Goal: Task Accomplishment & Management: Manage account settings

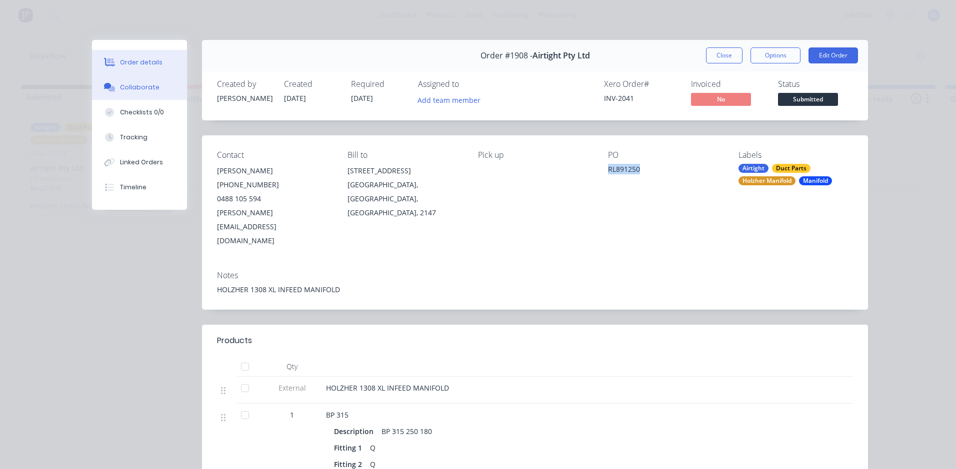
click at [145, 87] on div "Collaborate" at bounding box center [139, 87] width 39 height 9
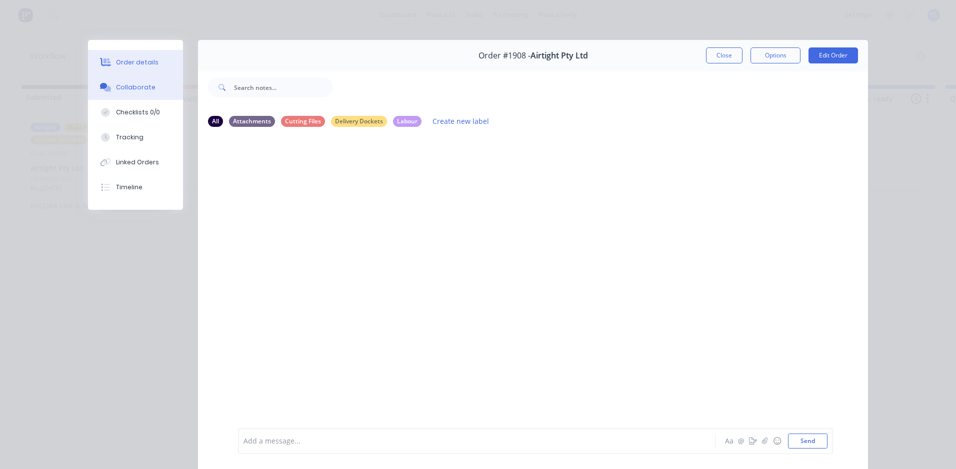
click at [141, 59] on div "Order details" at bounding box center [137, 62] width 42 height 9
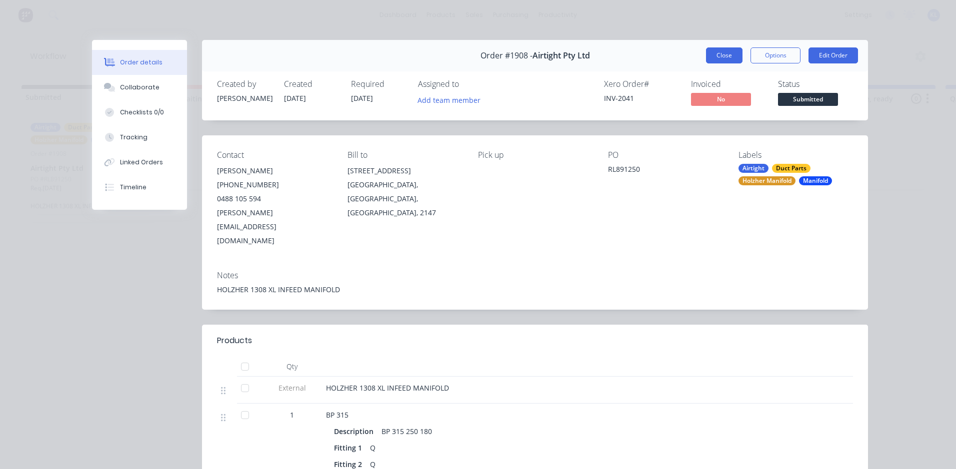
click at [717, 52] on button "Close" at bounding box center [724, 55] width 36 height 16
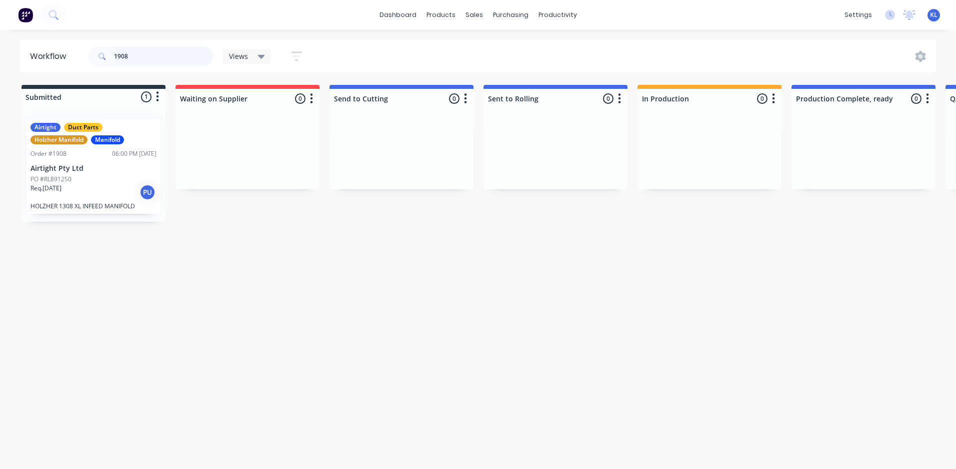
drag, startPoint x: 157, startPoint y: 54, endPoint x: -160, endPoint y: 106, distance: 321.6
click at [0, 106] on html "dashboard products sales purchasing productivity dashboard products Product Cat…" at bounding box center [478, 204] width 956 height 409
click at [559, 16] on div "productivity" at bounding box center [557, 14] width 48 height 15
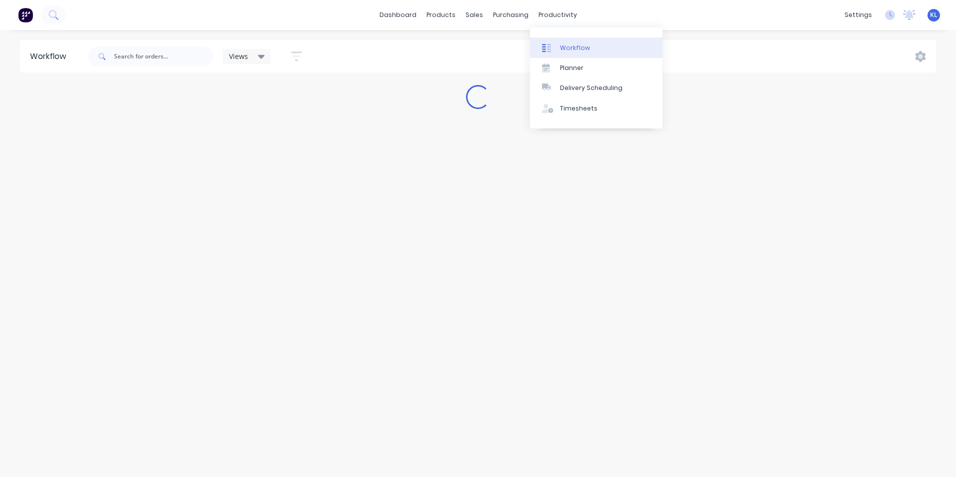
click at [579, 41] on link "Workflow" at bounding box center [596, 47] width 132 height 20
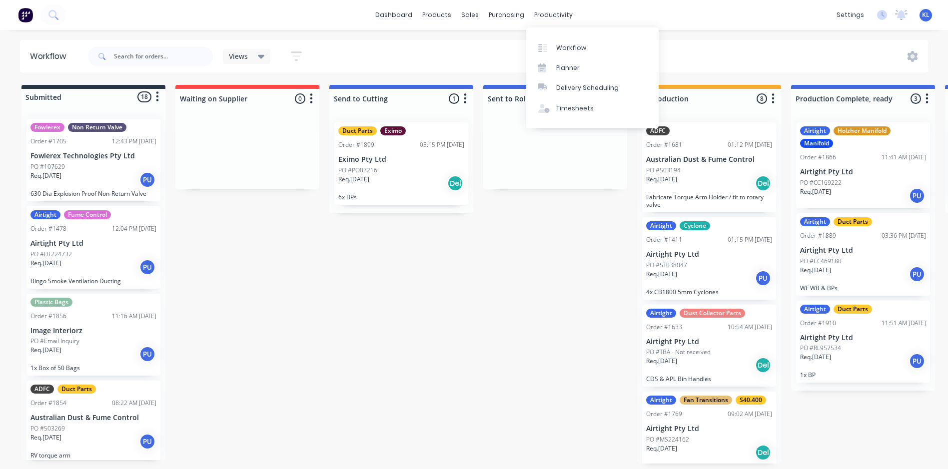
drag, startPoint x: 554, startPoint y: 14, endPoint x: 562, endPoint y: 31, distance: 19.4
click at [554, 14] on div "productivity" at bounding box center [553, 14] width 48 height 15
click at [566, 40] on link "Workflow" at bounding box center [592, 47] width 132 height 20
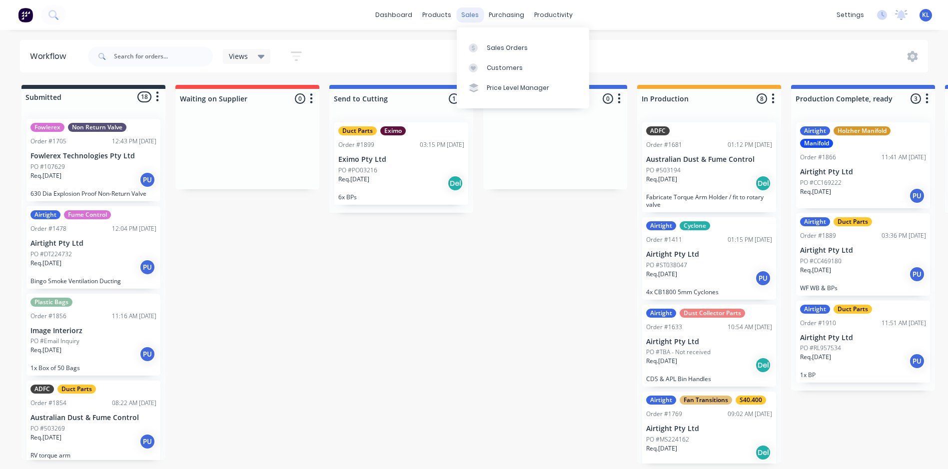
click at [470, 20] on div "sales" at bounding box center [469, 14] width 27 height 15
click at [496, 47] on div "Sales Orders" at bounding box center [507, 47] width 41 height 9
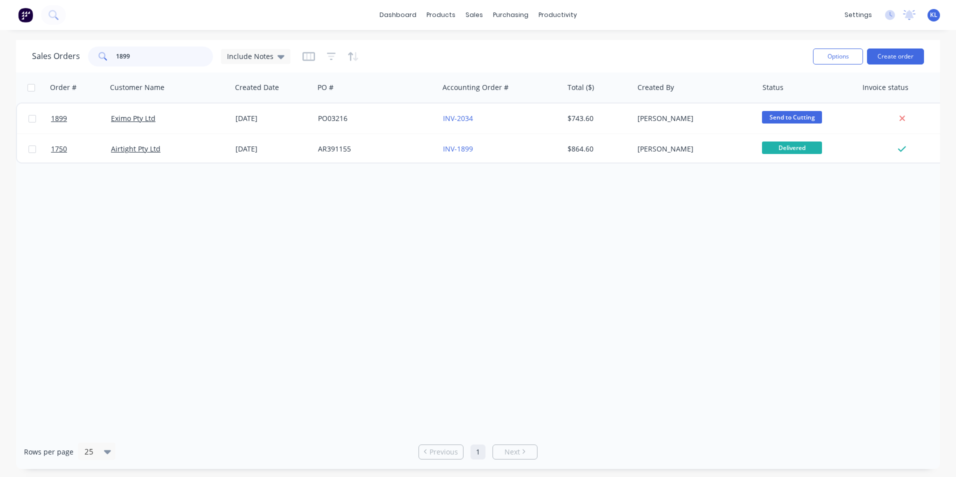
drag, startPoint x: 194, startPoint y: 56, endPoint x: -164, endPoint y: 73, distance: 358.3
click at [0, 73] on html "dashboard products sales purchasing productivity dashboard products Product Cat…" at bounding box center [478, 238] width 956 height 477
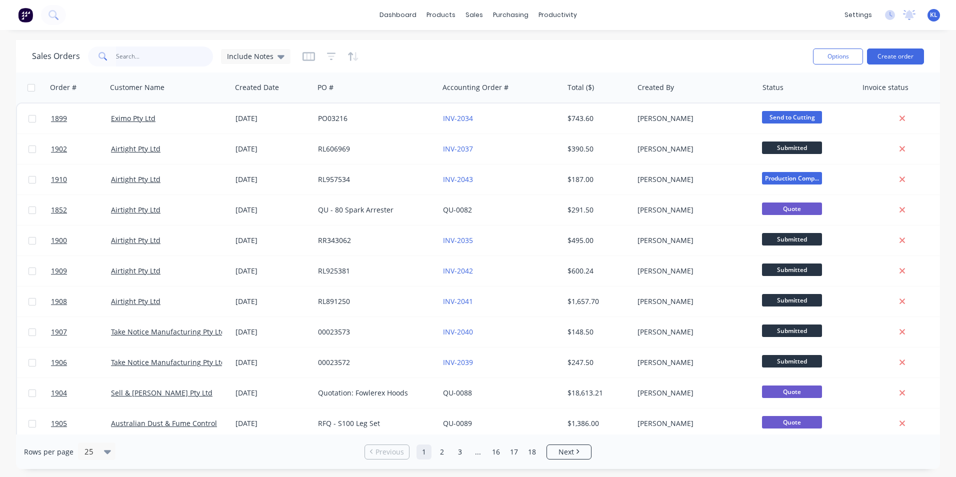
click at [158, 59] on input "text" at bounding box center [164, 56] width 97 height 20
paste input "RL365042"
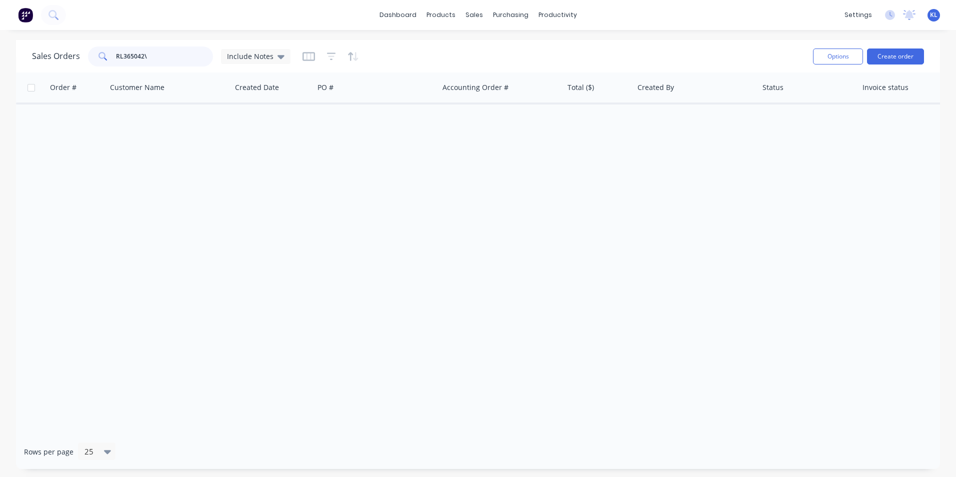
type input "RL365042"
click at [890, 52] on button "Create order" at bounding box center [895, 56] width 57 height 16
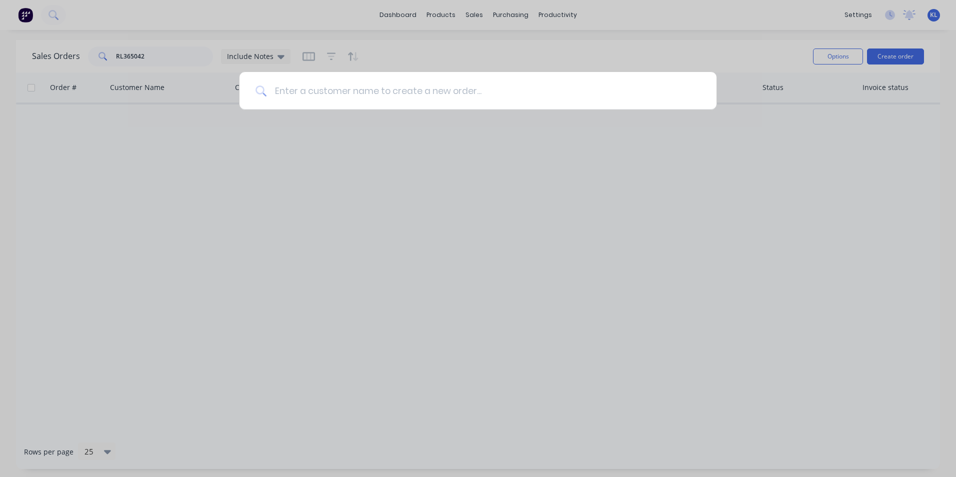
click at [346, 88] on input at bounding box center [483, 90] width 434 height 37
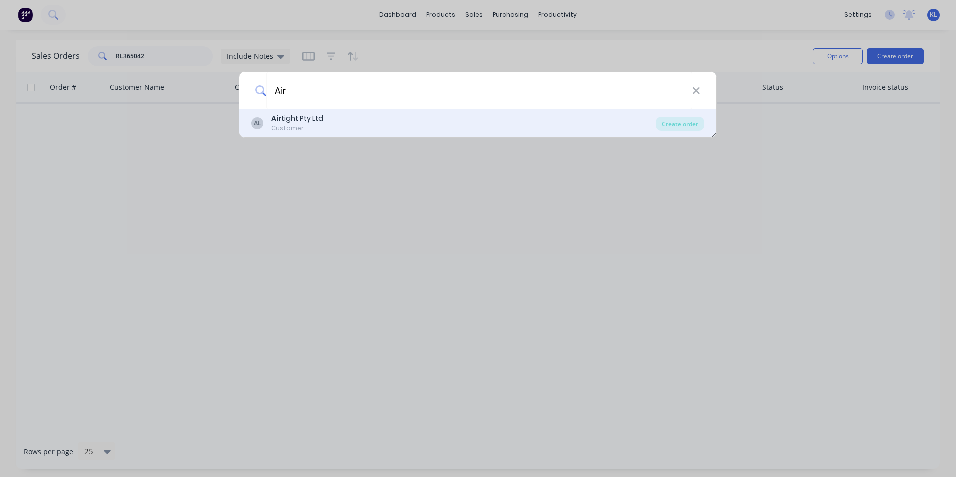
type input "Air"
click at [318, 126] on div "Customer" at bounding box center [297, 128] width 52 height 9
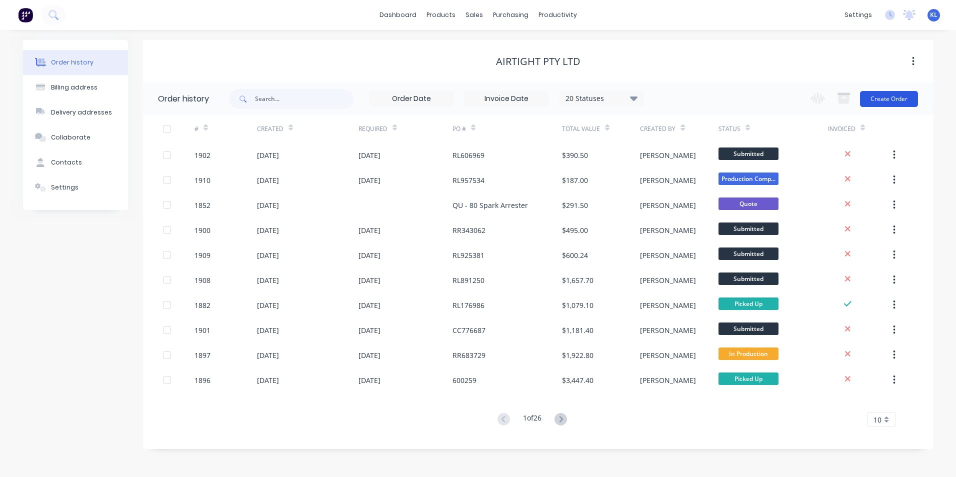
click at [897, 95] on button "Create Order" at bounding box center [889, 99] width 58 height 16
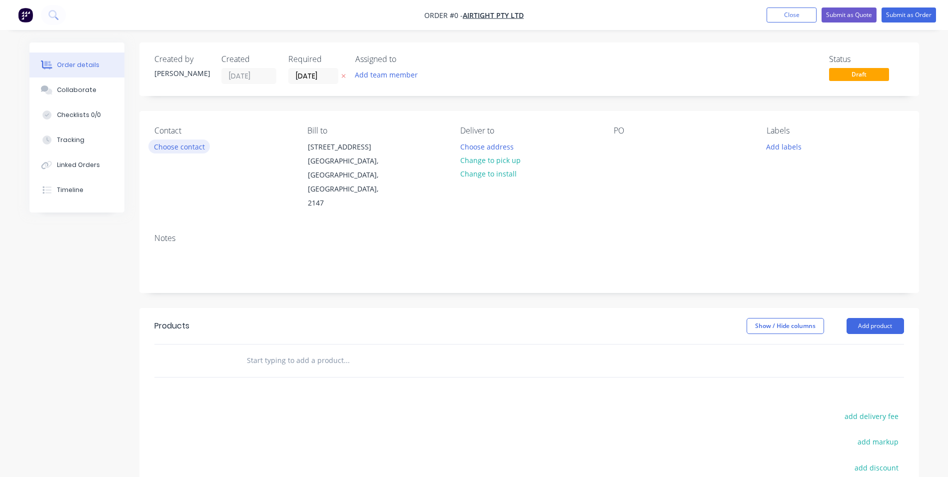
click at [171, 148] on button "Choose contact" at bounding box center [178, 145] width 61 height 13
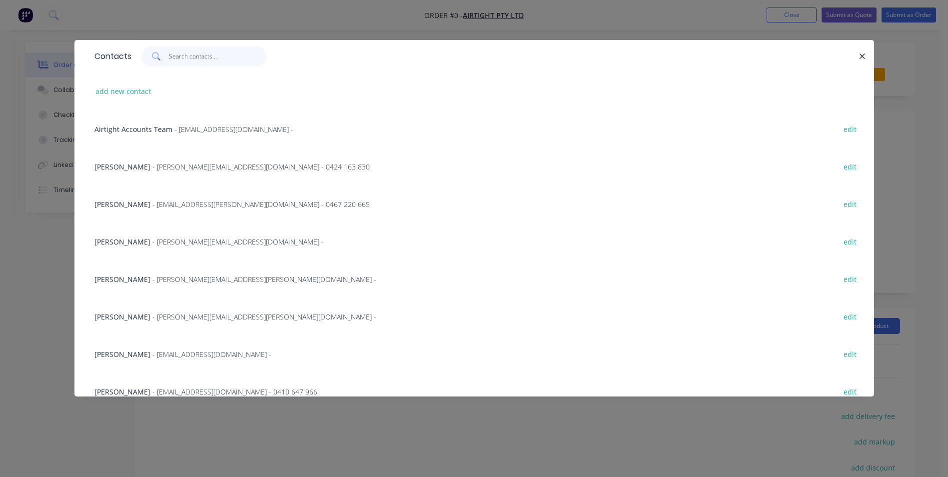
click at [190, 59] on input "text" at bounding box center [217, 56] width 97 height 20
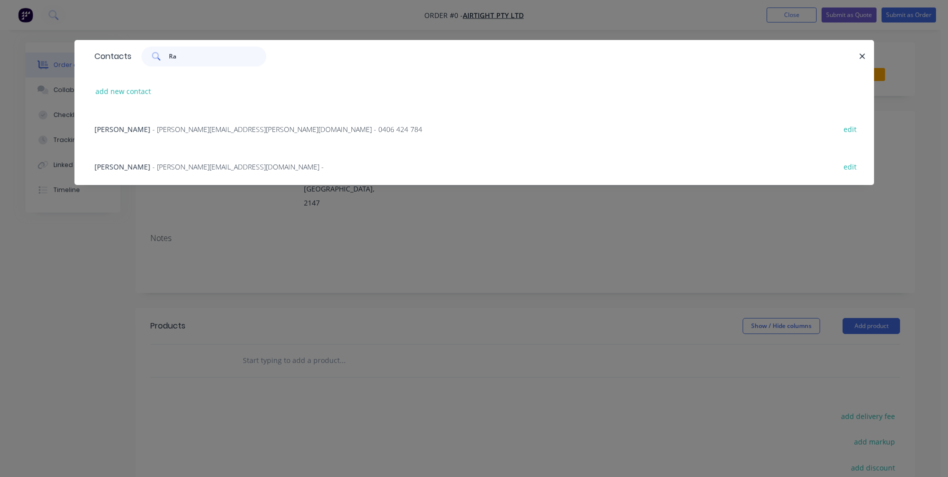
type input "Ra"
click at [201, 134] on div "Raymond Liang - raymond.liang@airtight.com.au - 0406 424 784" at bounding box center [258, 129] width 328 height 10
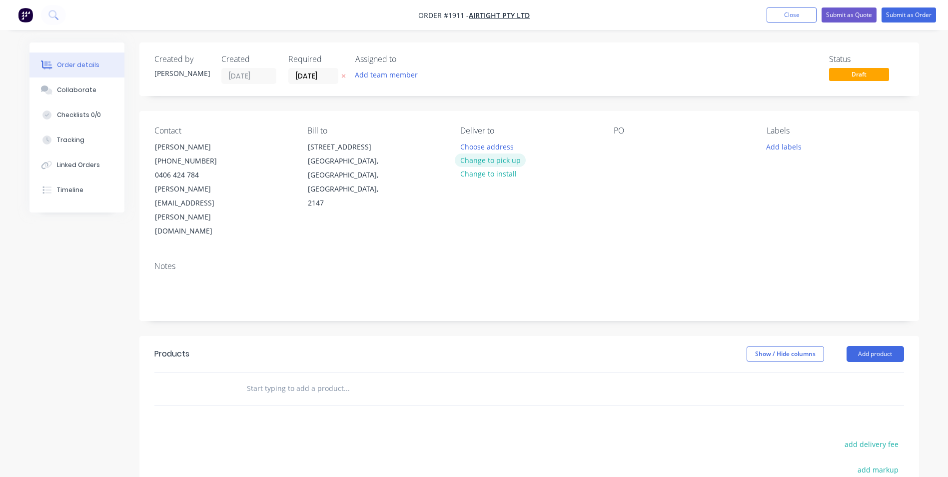
click at [485, 160] on button "Change to pick up" at bounding box center [490, 159] width 71 height 13
click at [622, 144] on div at bounding box center [622, 146] width 16 height 14
click at [623, 144] on div at bounding box center [622, 146] width 16 height 14
paste div
click at [771, 152] on button "Add labels" at bounding box center [784, 145] width 46 height 13
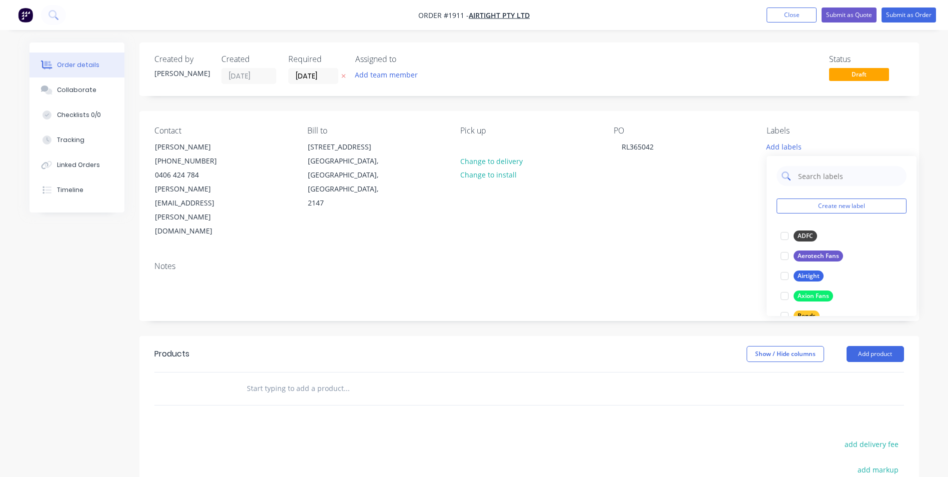
click at [812, 178] on input "text" at bounding box center [849, 176] width 104 height 20
drag, startPoint x: 789, startPoint y: 231, endPoint x: 794, endPoint y: 222, distance: 9.9
click at [789, 231] on div at bounding box center [785, 236] width 20 height 20
click at [824, 171] on input "Ai" at bounding box center [849, 171] width 104 height 20
type input "A"
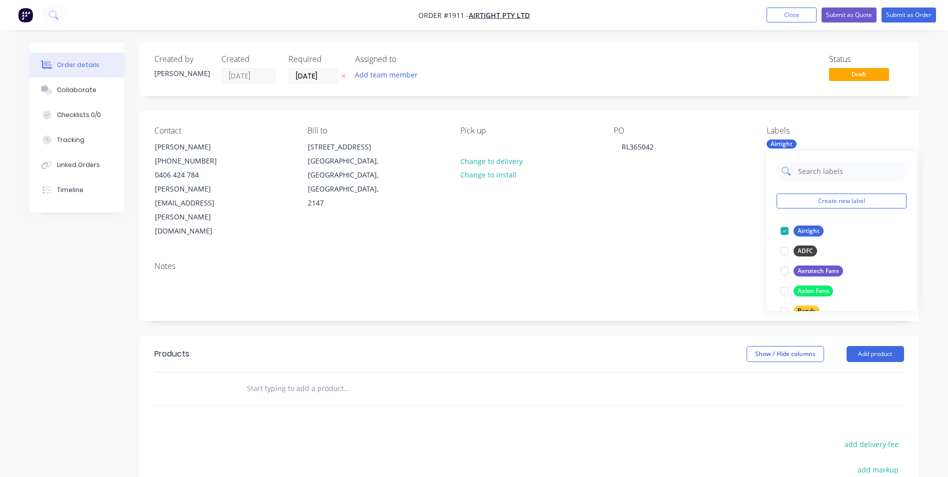
click at [825, 161] on div "Create new label Airtight edit ADFC edit Aerotech Fans edit Axion Fans edit Ben…" at bounding box center [842, 231] width 150 height 160
click at [821, 169] on input "text" at bounding box center [849, 171] width 104 height 20
click at [787, 230] on div at bounding box center [785, 231] width 20 height 20
click at [819, 172] on input "SCM" at bounding box center [849, 171] width 104 height 20
type input "S"
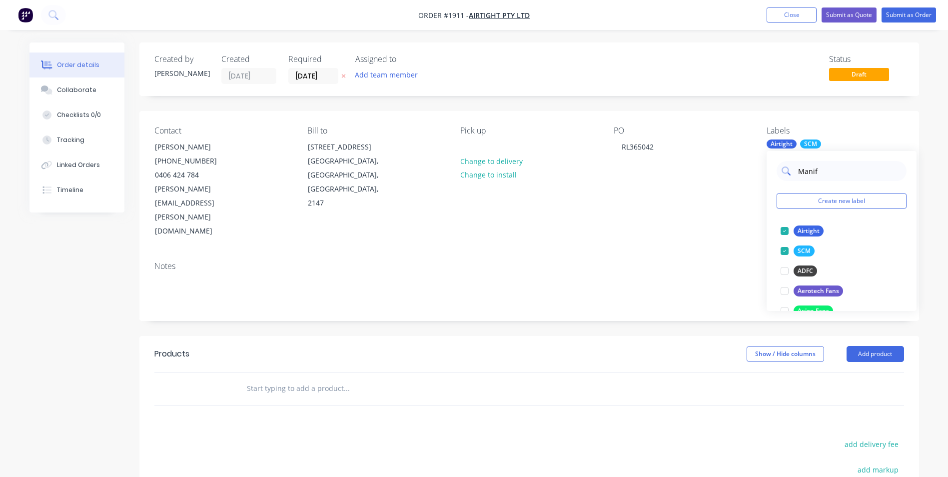
type input "Manifo"
click at [787, 249] on div at bounding box center [785, 251] width 20 height 20
click at [591, 253] on div "Notes" at bounding box center [529, 286] width 780 height 67
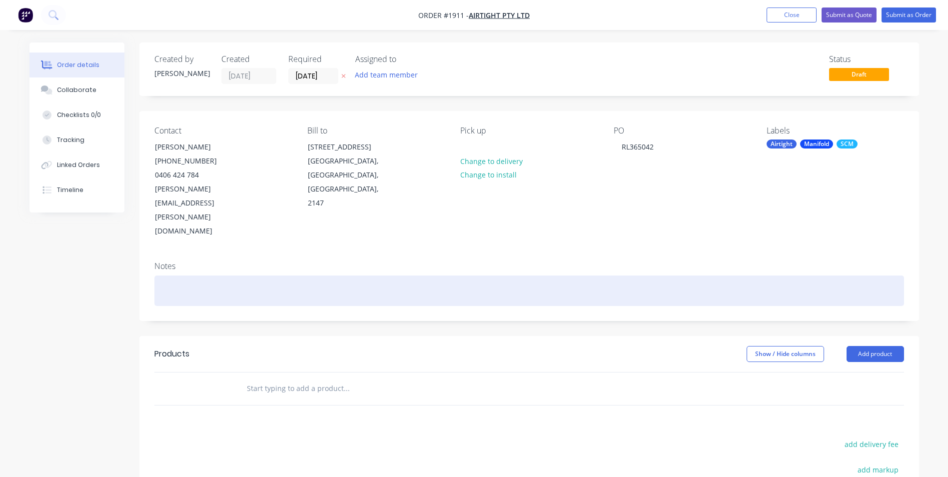
drag, startPoint x: 181, startPoint y: 248, endPoint x: 160, endPoint y: 244, distance: 21.9
click at [181, 275] on div at bounding box center [529, 290] width 750 height 30
click at [189, 275] on div at bounding box center [529, 290] width 750 height 30
click at [276, 275] on div at bounding box center [529, 290] width 750 height 30
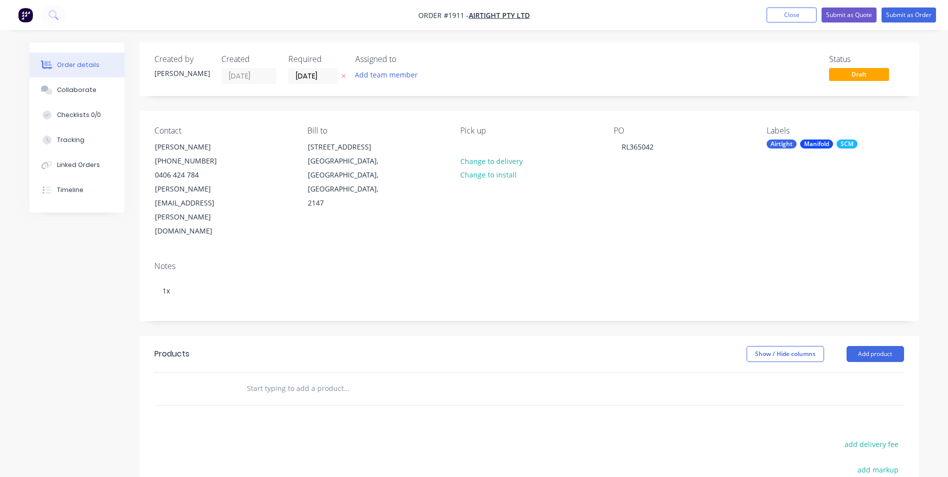
drag, startPoint x: 792, startPoint y: 7, endPoint x: 793, endPoint y: 16, distance: 9.5
click at [792, 10] on nav "Order #1911 - Airtight Pty Ltd Add product Close Submit as Quote Submit as Order" at bounding box center [474, 15] width 948 height 30
click at [793, 16] on button "Close" at bounding box center [792, 14] width 50 height 15
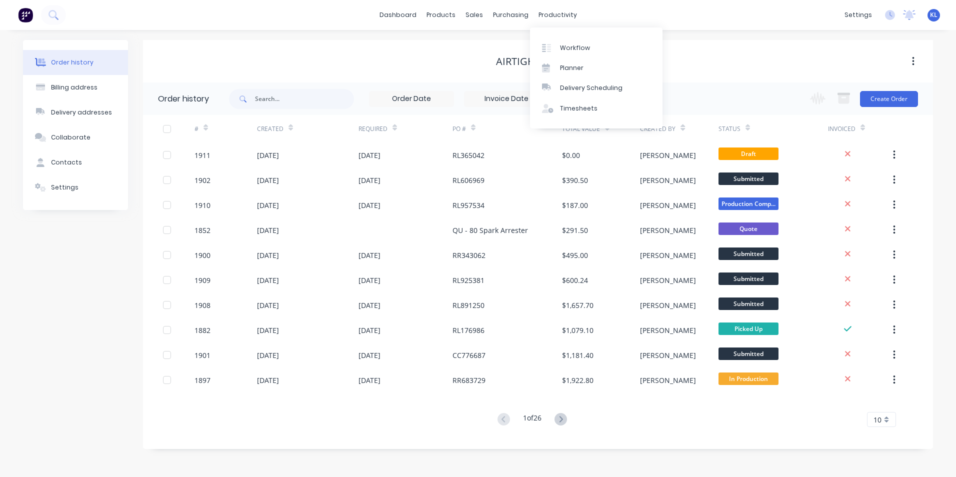
click at [548, 17] on div "productivity" at bounding box center [557, 14] width 48 height 15
click at [572, 44] on div "Workflow" at bounding box center [575, 47] width 30 height 9
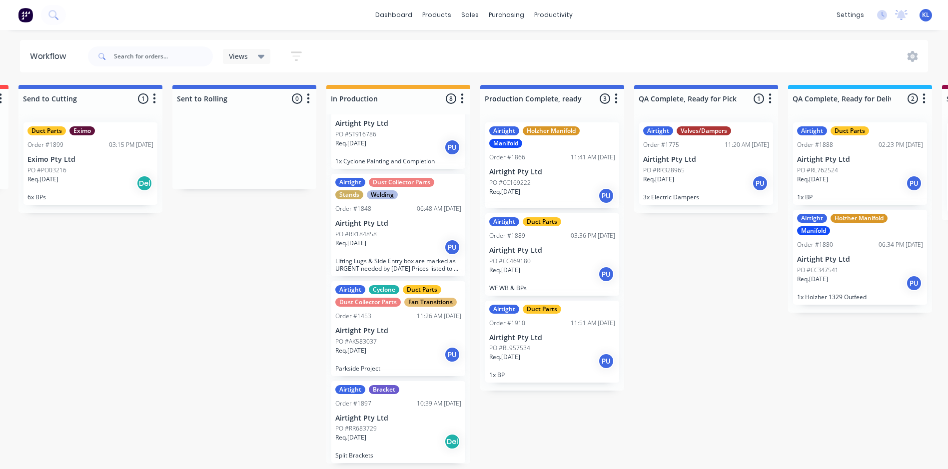
scroll to position [0, 311]
click at [531, 379] on div "Airtight Duct Parts Order #1910 11:51 AM 22/08/25 Airtight Pty Ltd PO #RL957534…" at bounding box center [552, 342] width 134 height 82
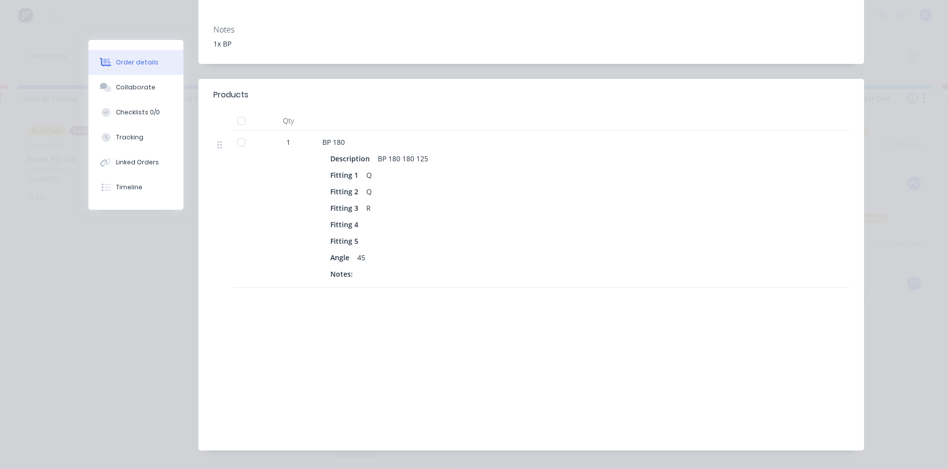
scroll to position [0, 0]
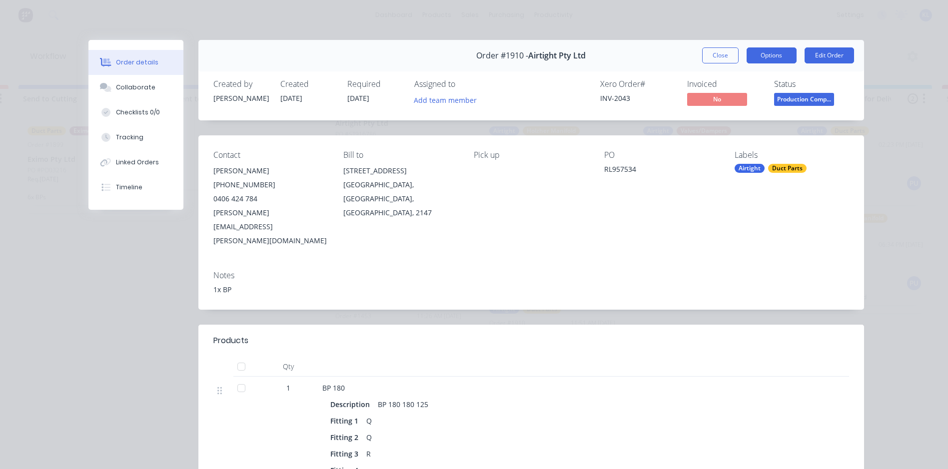
click at [769, 48] on button "Options" at bounding box center [772, 55] width 50 height 16
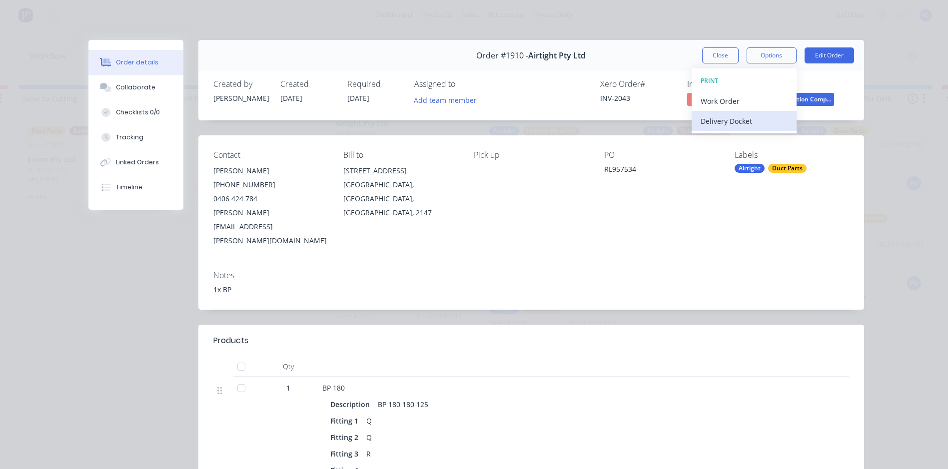
click at [738, 127] on div "Delivery Docket" at bounding box center [744, 121] width 87 height 14
click at [724, 122] on div "Standard" at bounding box center [744, 121] width 87 height 14
click at [710, 53] on button "Close" at bounding box center [720, 55] width 36 height 16
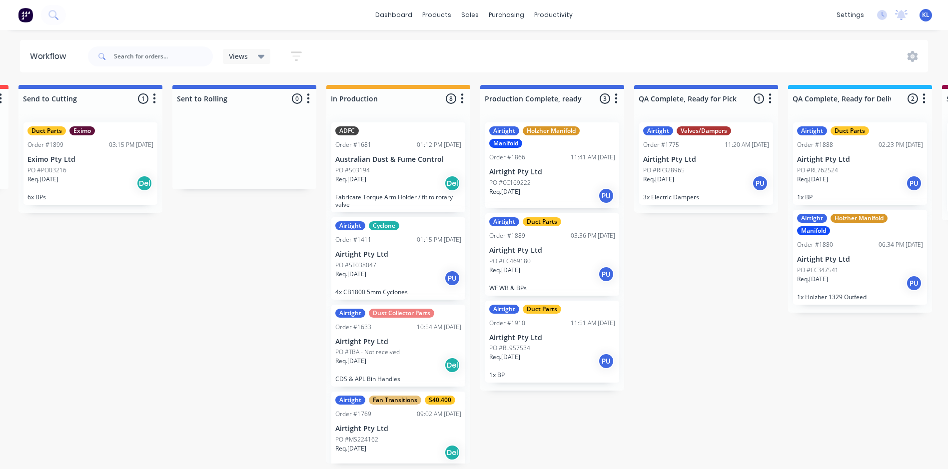
click at [543, 175] on p "Airtight Pty Ltd" at bounding box center [552, 172] width 126 height 8
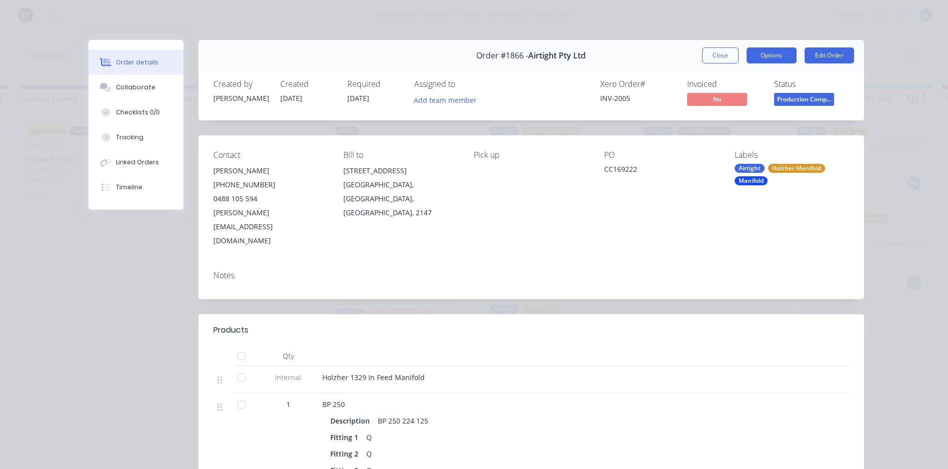
click at [780, 53] on button "Options" at bounding box center [772, 55] width 50 height 16
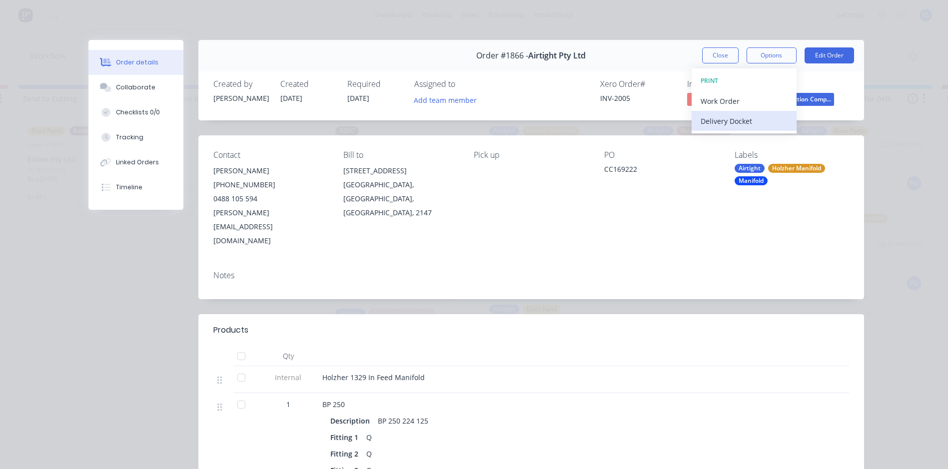
click at [752, 119] on div "Delivery Docket" at bounding box center [744, 121] width 87 height 14
click at [731, 121] on div "Standard" at bounding box center [744, 121] width 87 height 14
click at [713, 57] on button "Close" at bounding box center [720, 55] width 36 height 16
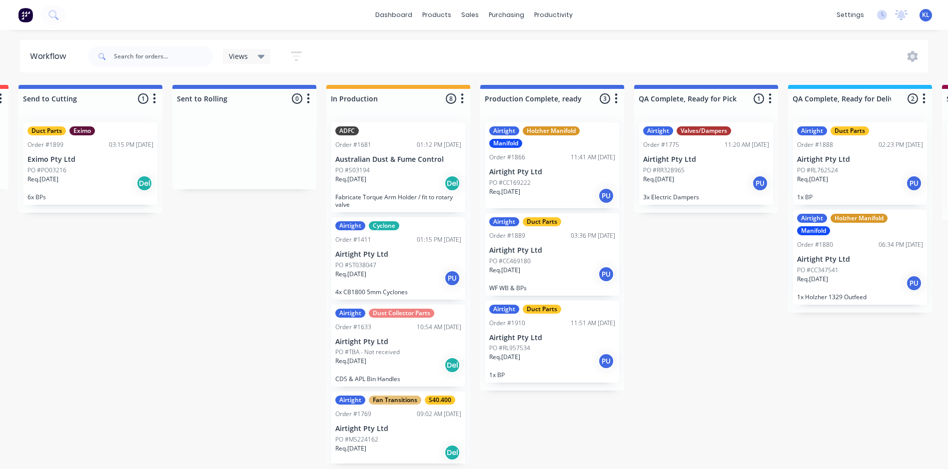
click at [559, 244] on div "Airtight Duct Parts Order #1889 03:36 PM 15/08/25 Airtight Pty Ltd PO #CC469180…" at bounding box center [552, 254] width 134 height 82
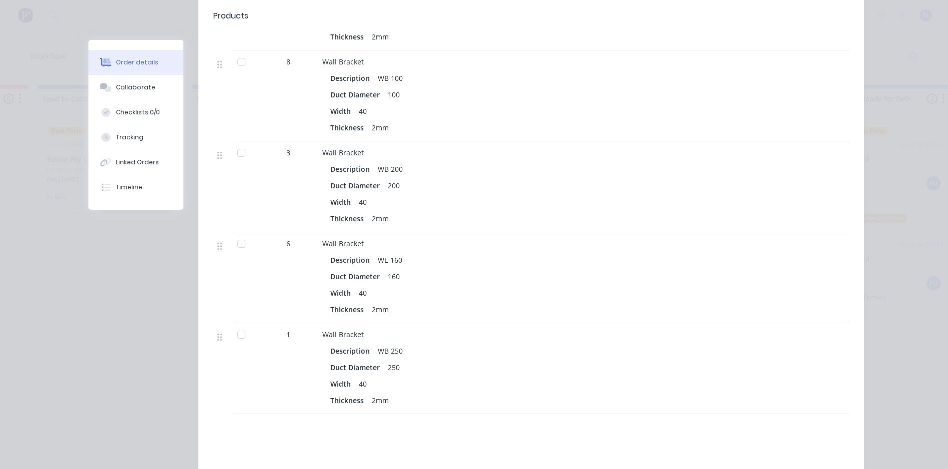
scroll to position [1599, 0]
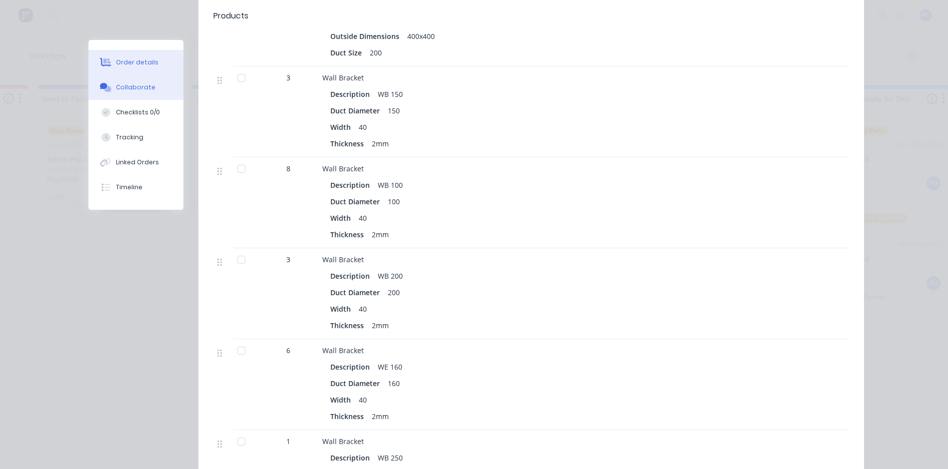
click at [127, 89] on div "Collaborate" at bounding box center [135, 87] width 39 height 9
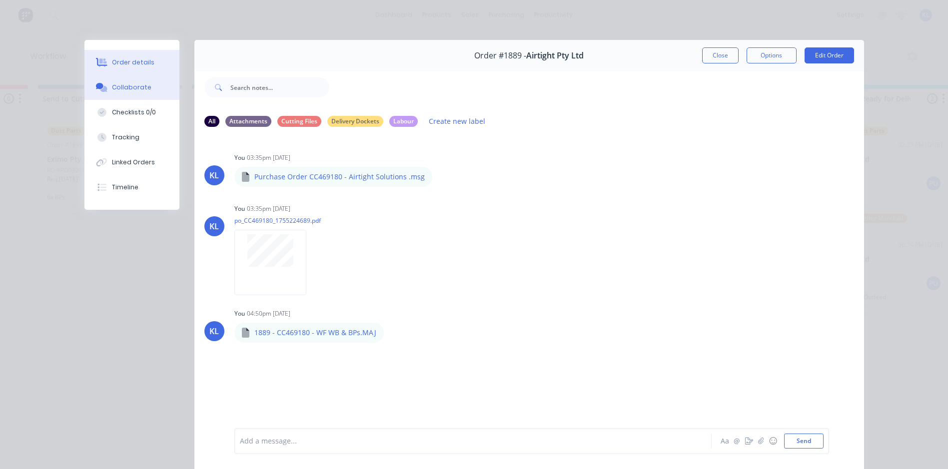
click at [115, 68] on button "Order details" at bounding box center [131, 62] width 95 height 25
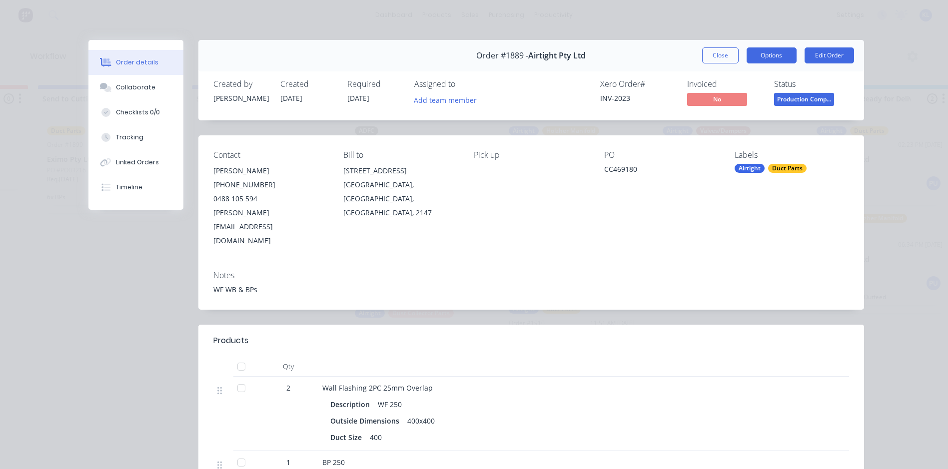
click at [754, 56] on button "Options" at bounding box center [772, 55] width 50 height 16
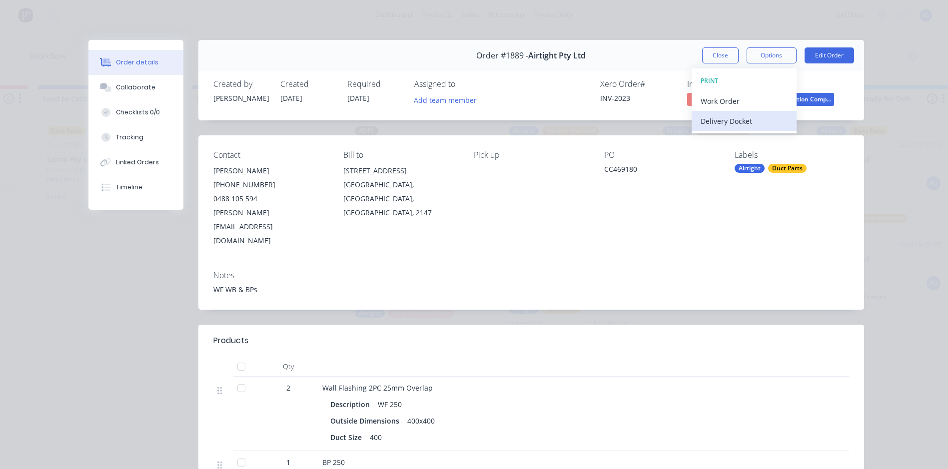
click at [726, 118] on div "Delivery Docket" at bounding box center [744, 121] width 87 height 14
click at [734, 124] on div "Standard" at bounding box center [744, 121] width 87 height 14
click at [718, 53] on button "Close" at bounding box center [720, 55] width 36 height 16
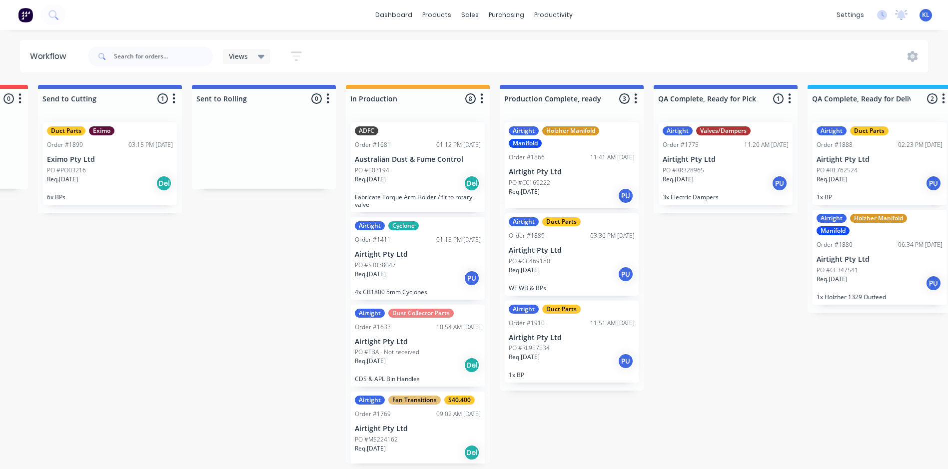
click at [597, 353] on div "Req. 25/08/25 PU" at bounding box center [572, 361] width 126 height 17
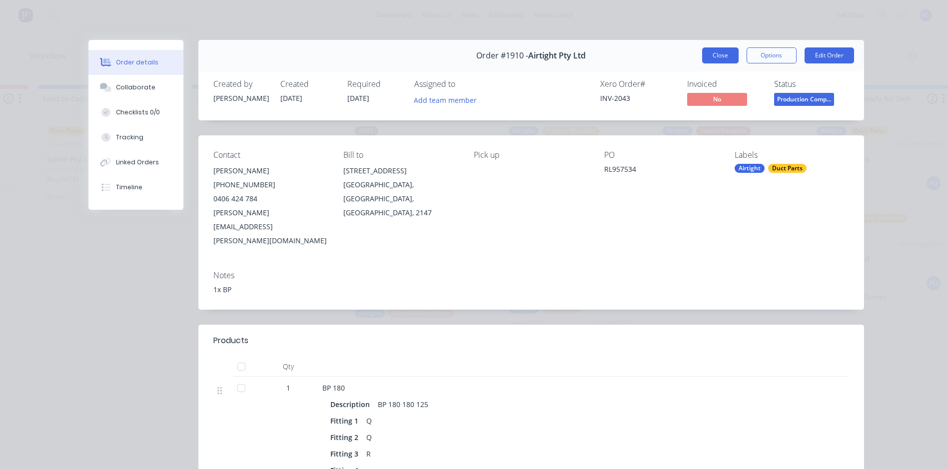
click at [712, 51] on button "Close" at bounding box center [720, 55] width 36 height 16
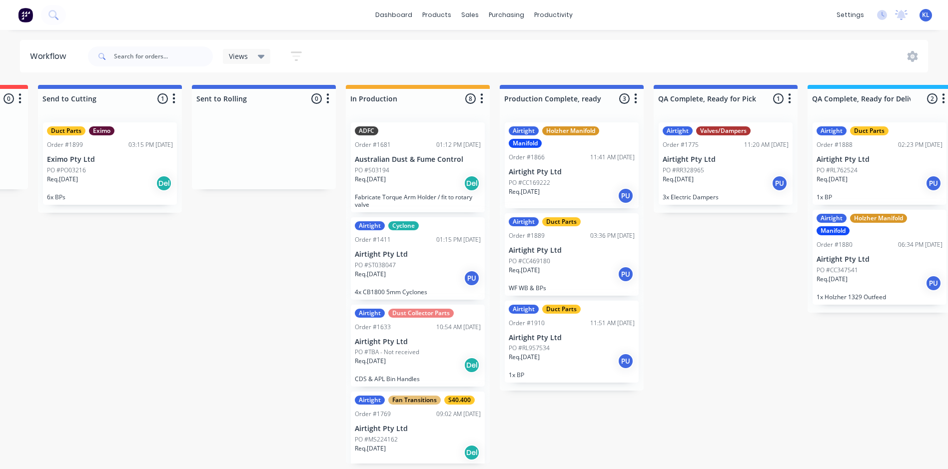
click at [721, 176] on div "Req. 28/07/25 PU" at bounding box center [726, 183] width 126 height 17
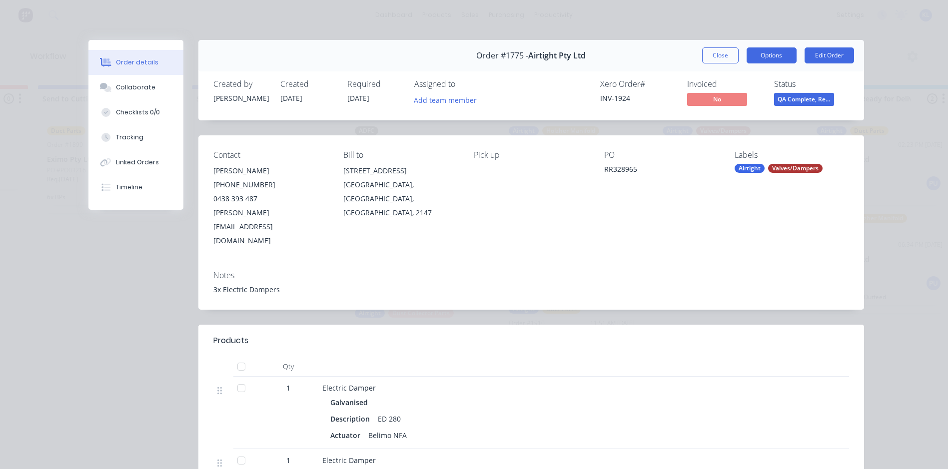
click at [784, 50] on button "Options" at bounding box center [772, 55] width 50 height 16
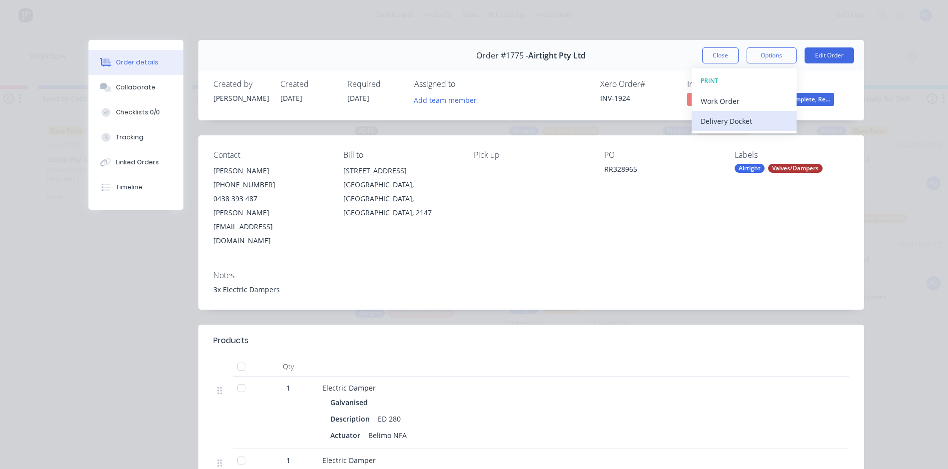
click at [740, 120] on div "Delivery Docket" at bounding box center [744, 121] width 87 height 14
click at [740, 120] on div "Standard" at bounding box center [744, 121] width 87 height 14
click at [710, 52] on button "Close" at bounding box center [720, 55] width 36 height 16
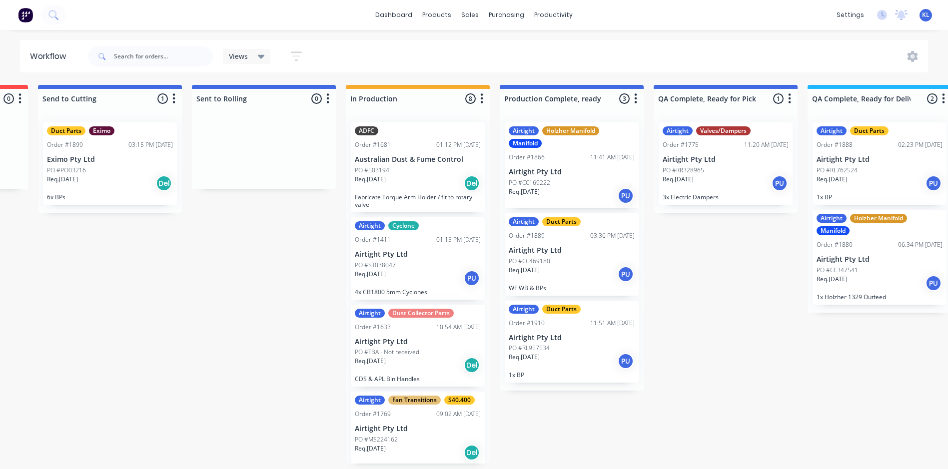
click at [879, 167] on div "PO #RL762524" at bounding box center [880, 170] width 126 height 9
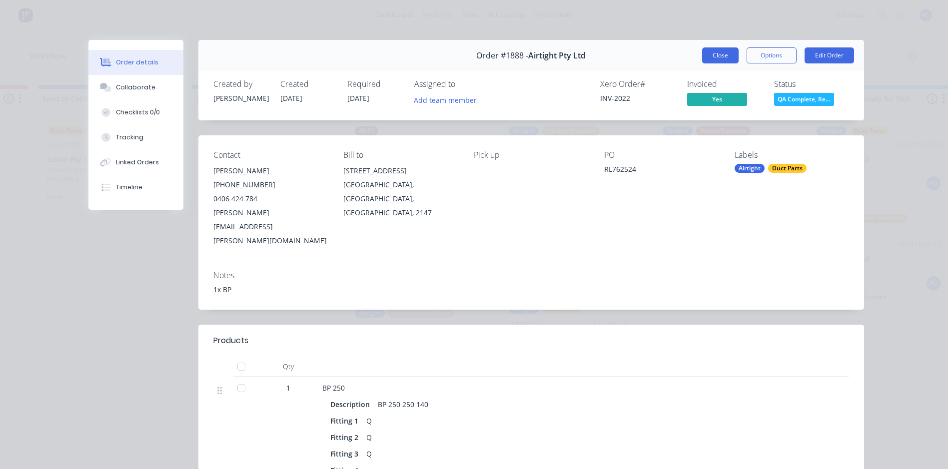
click at [723, 57] on button "Close" at bounding box center [720, 55] width 36 height 16
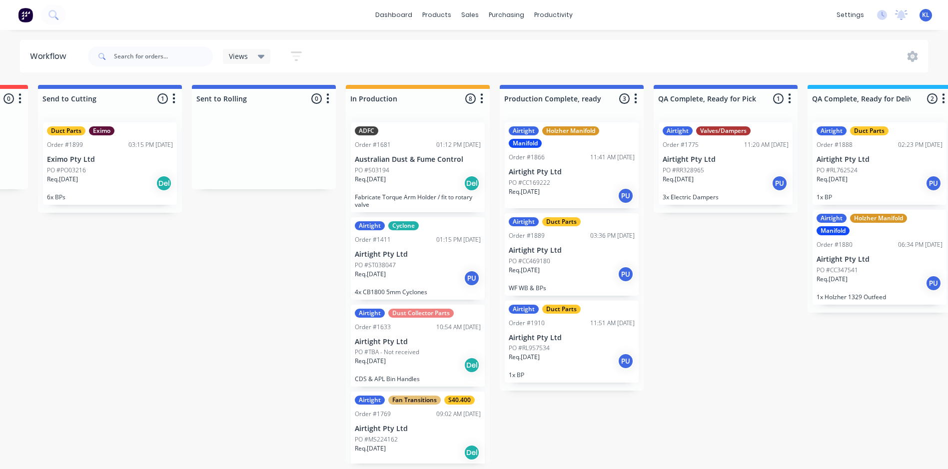
click at [862, 272] on div "PO #CC347541" at bounding box center [880, 270] width 126 height 9
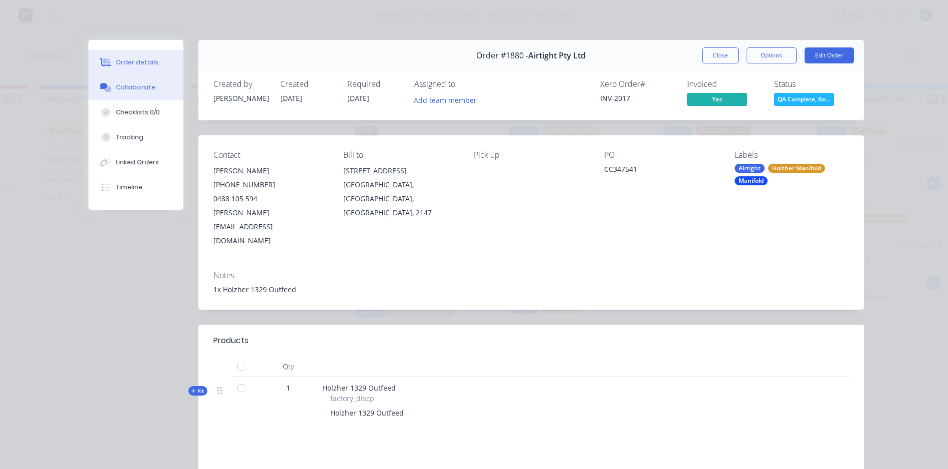
click at [134, 94] on button "Collaborate" at bounding box center [135, 87] width 95 height 25
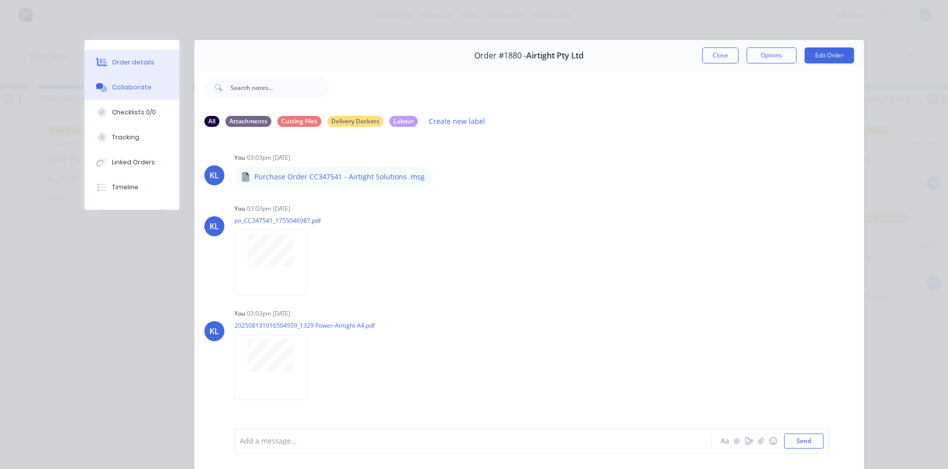
drag, startPoint x: 118, startPoint y: 54, endPoint x: 132, endPoint y: 57, distance: 13.9
click at [119, 54] on button "Order details" at bounding box center [131, 62] width 95 height 25
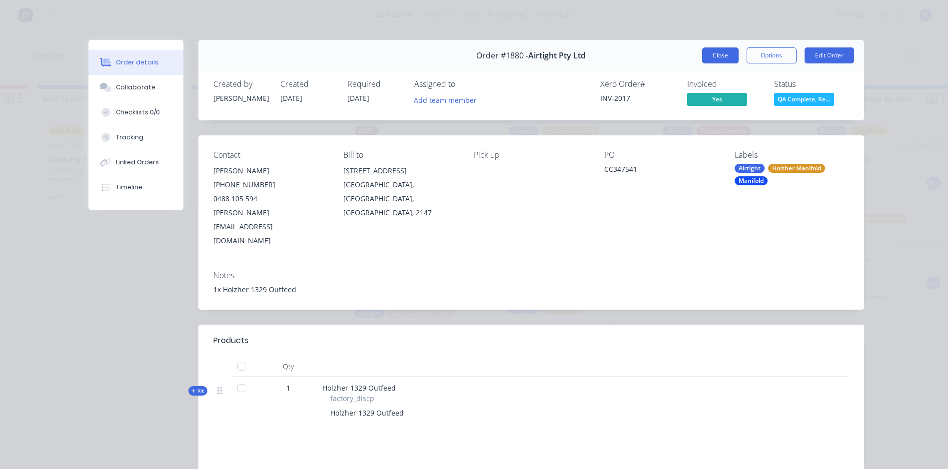
click at [723, 52] on button "Close" at bounding box center [720, 55] width 36 height 16
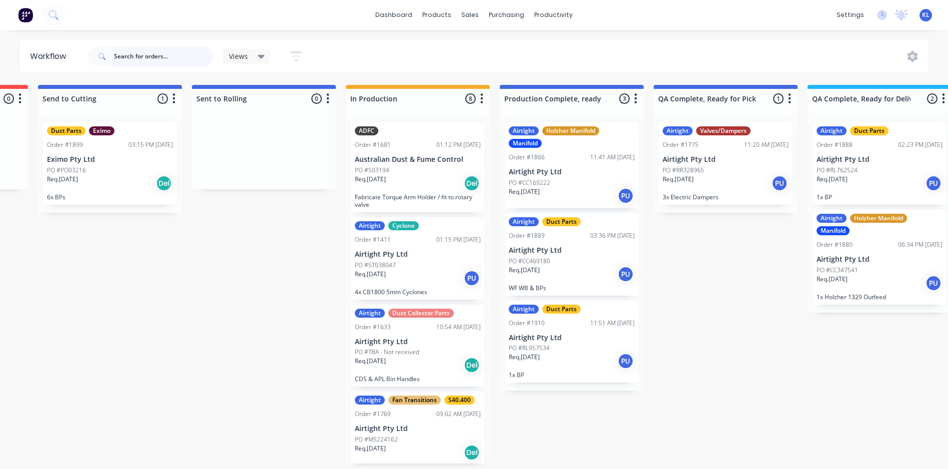
click at [172, 50] on input "text" at bounding box center [163, 56] width 99 height 20
type input "1889"
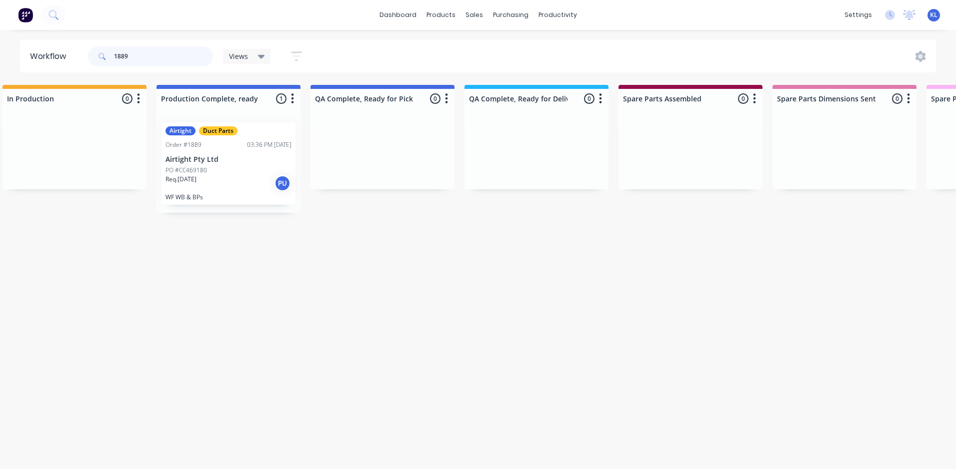
scroll to position [0, 626]
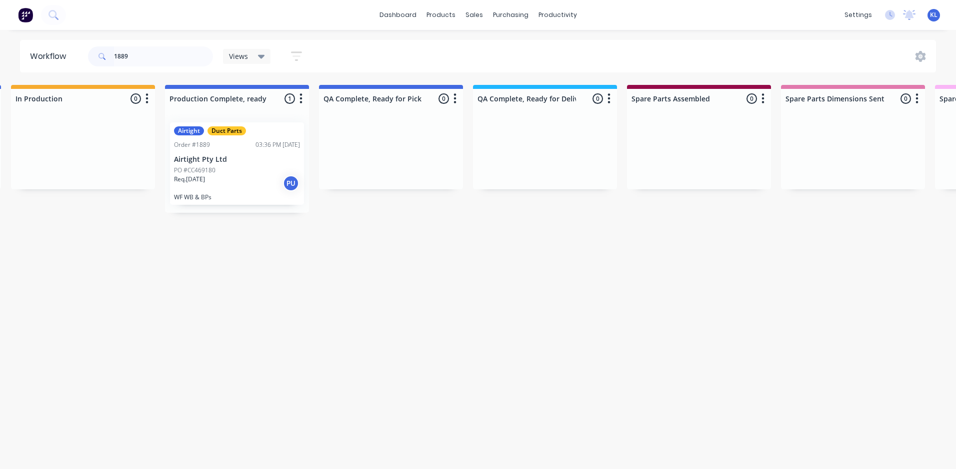
click at [190, 173] on p "PO #CC469180" at bounding box center [194, 170] width 41 height 9
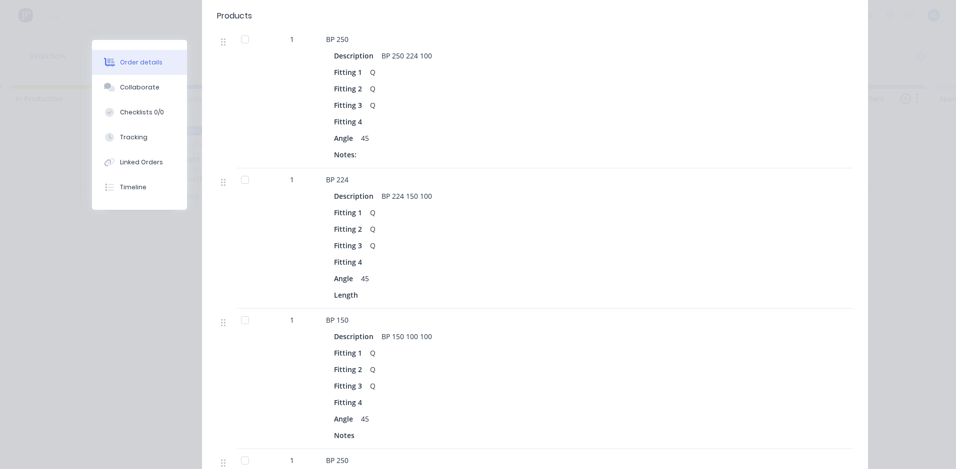
scroll to position [450, 0]
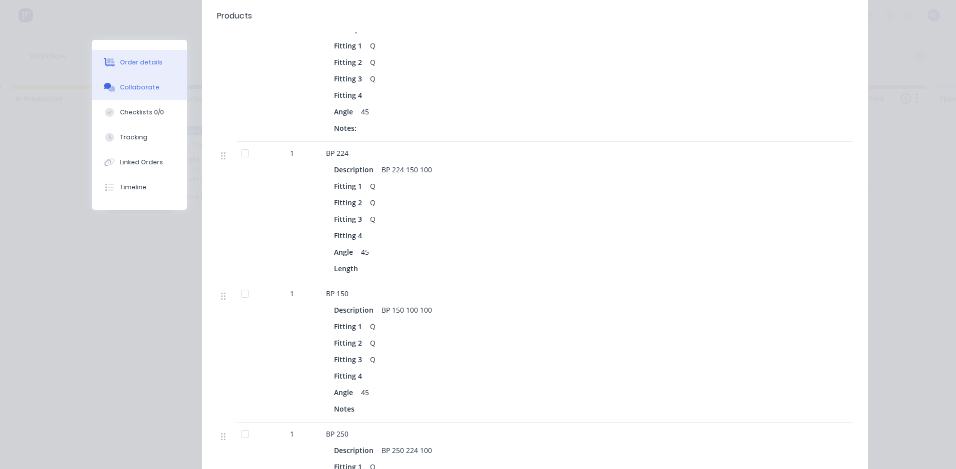
click at [139, 83] on div "Collaborate" at bounding box center [139, 87] width 39 height 9
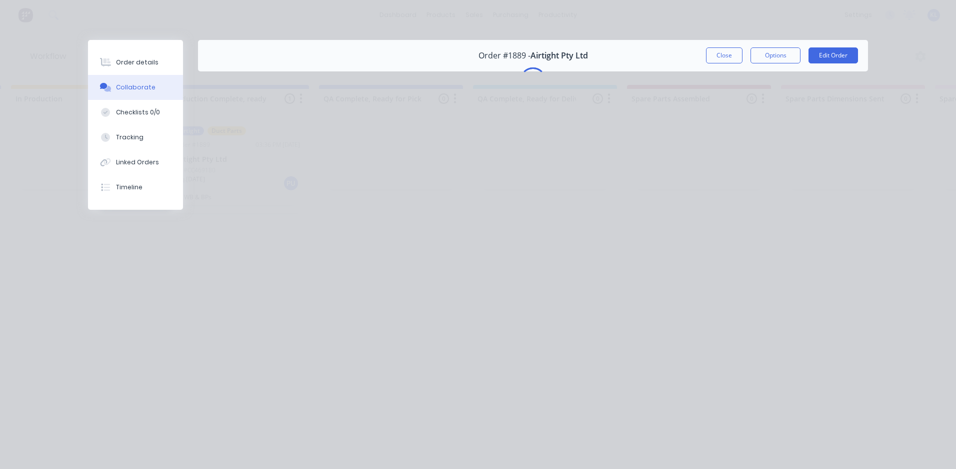
scroll to position [0, 0]
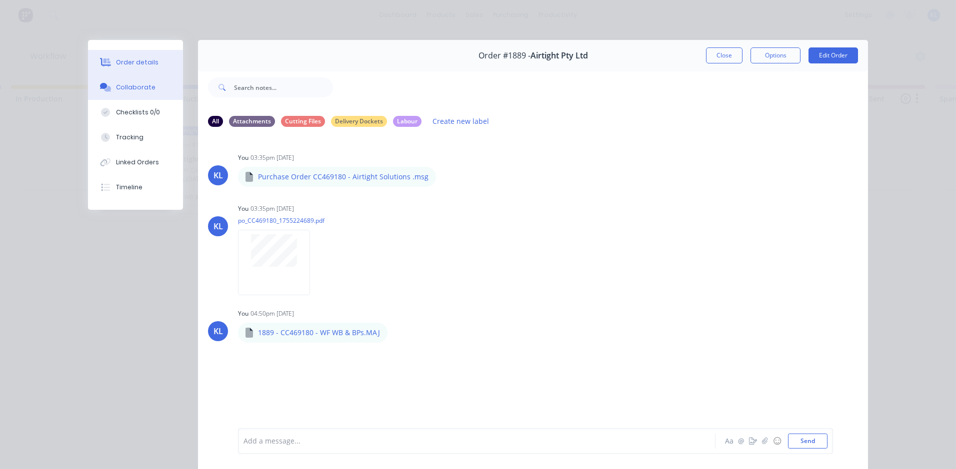
click at [144, 58] on div "Order details" at bounding box center [137, 62] width 42 height 9
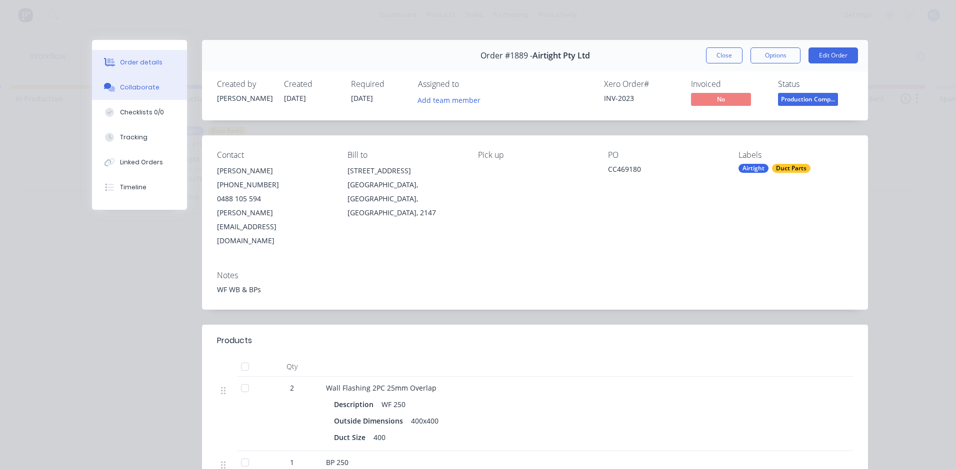
click at [151, 81] on button "Collaborate" at bounding box center [139, 87] width 95 height 25
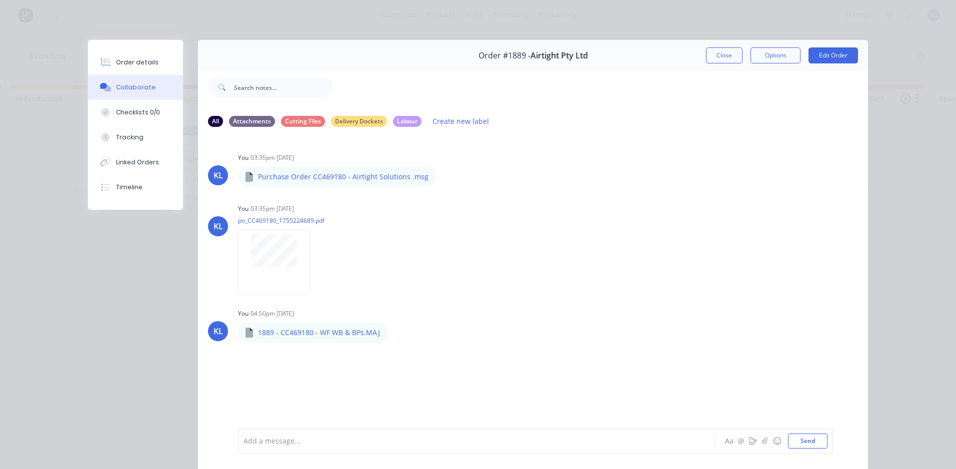
click at [132, 69] on button "Order details" at bounding box center [135, 62] width 95 height 25
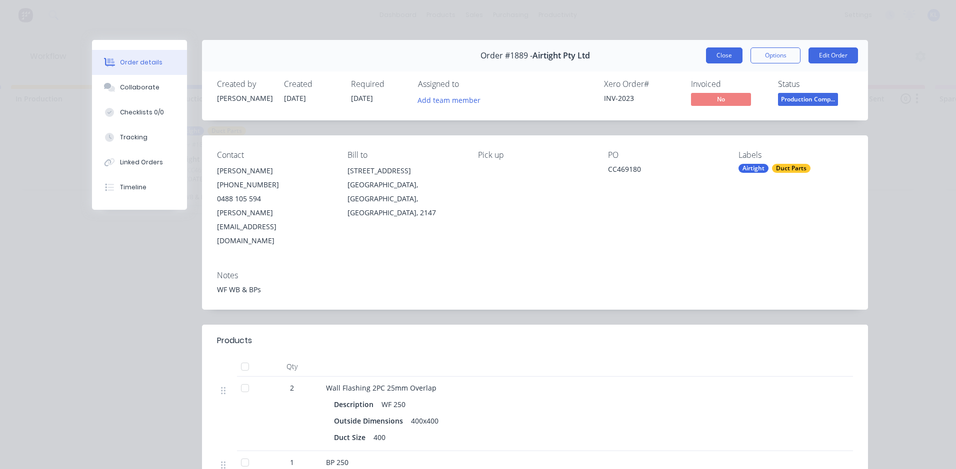
click at [714, 54] on button "Close" at bounding box center [724, 55] width 36 height 16
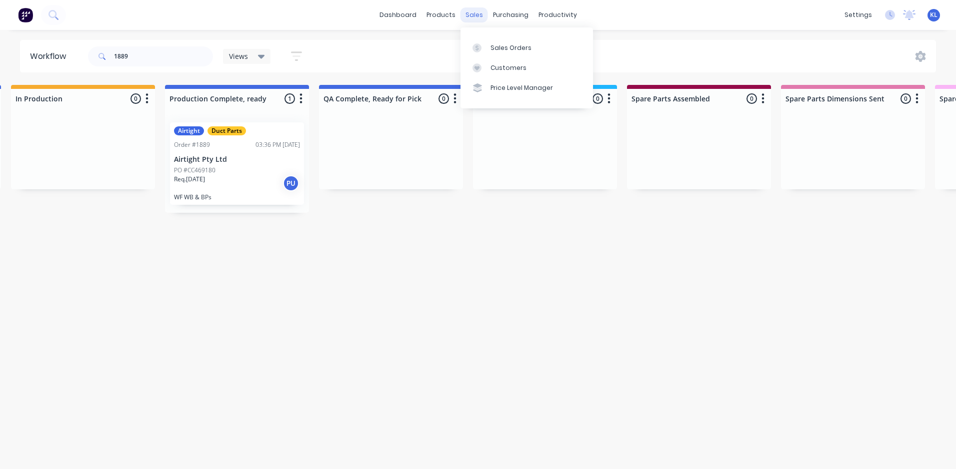
click at [479, 18] on div "sales" at bounding box center [473, 14] width 27 height 15
click at [508, 41] on link "Sales Orders" at bounding box center [526, 47] width 132 height 20
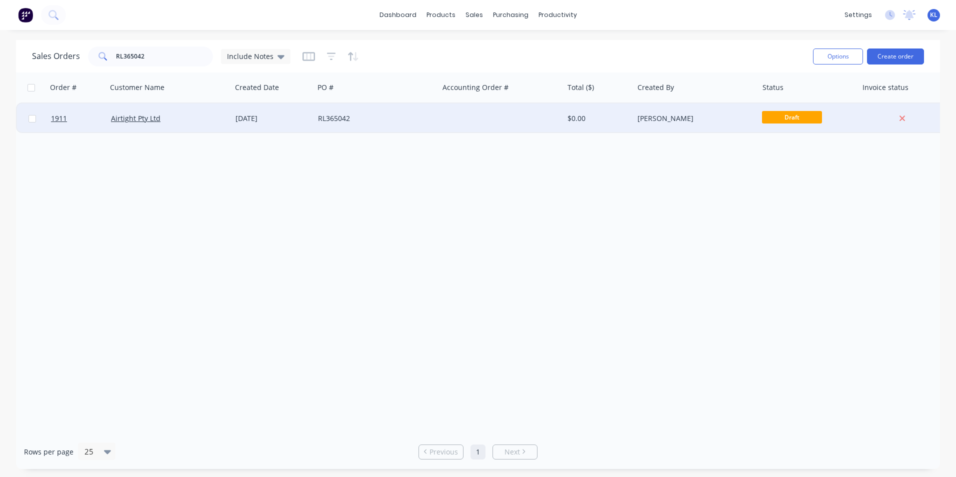
click at [530, 118] on div at bounding box center [501, 118] width 124 height 30
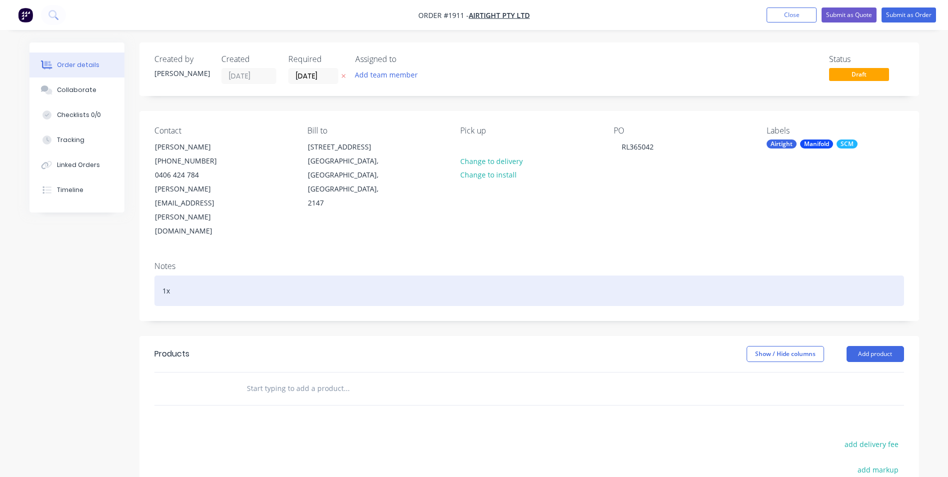
click at [183, 275] on div "1x" at bounding box center [529, 290] width 750 height 30
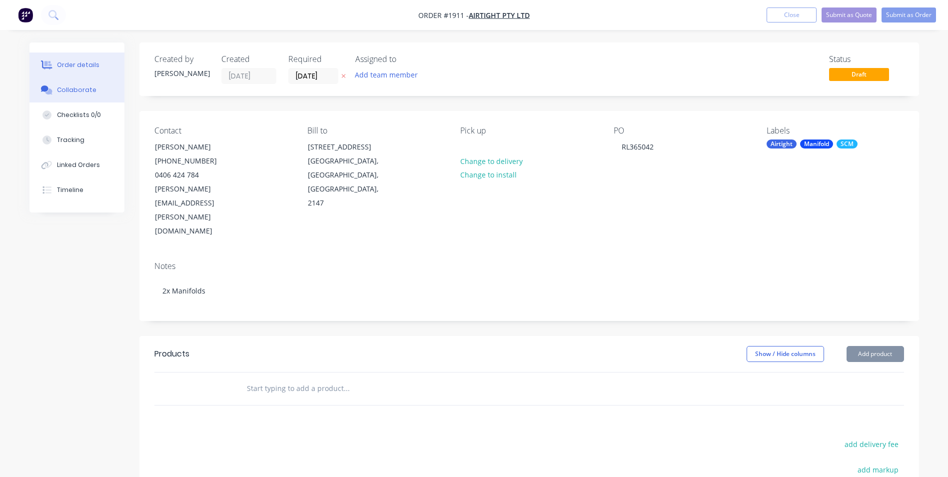
click at [73, 93] on div "Collaborate" at bounding box center [76, 89] width 39 height 9
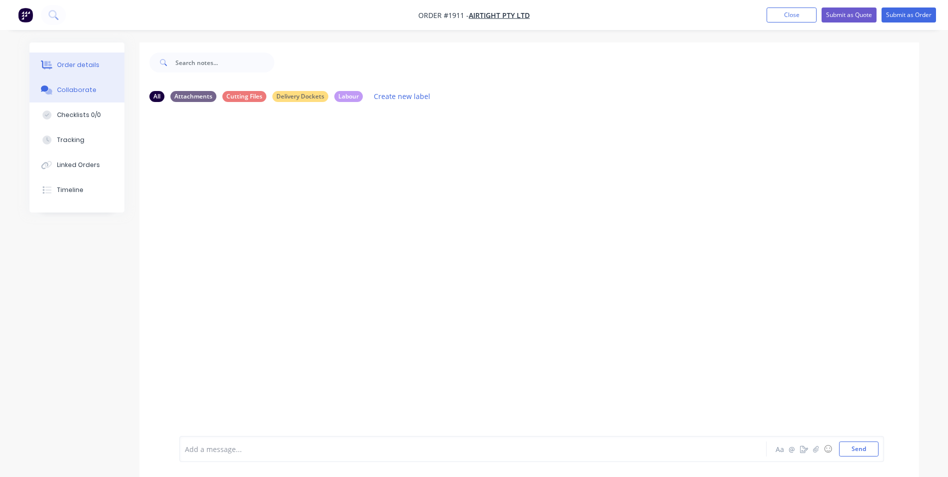
click at [88, 65] on div "Order details" at bounding box center [78, 64] width 42 height 9
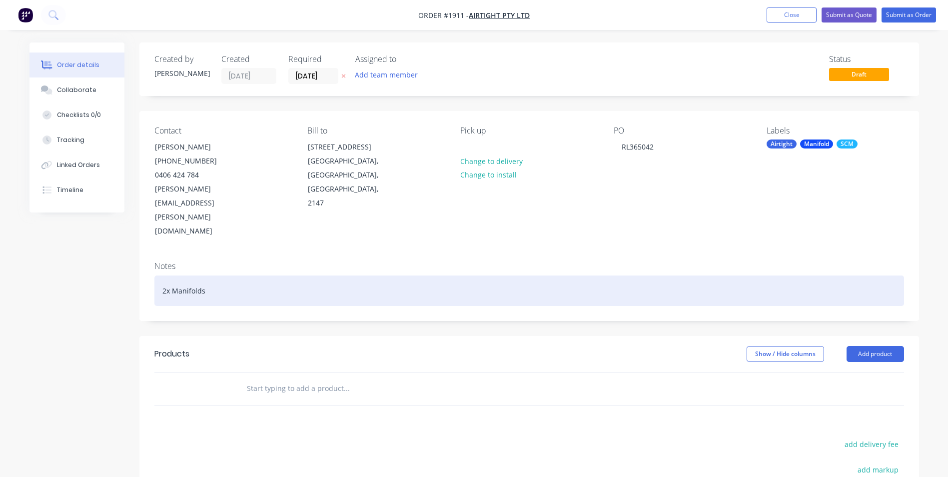
click at [226, 275] on div "2x Manifolds" at bounding box center [529, 290] width 750 height 30
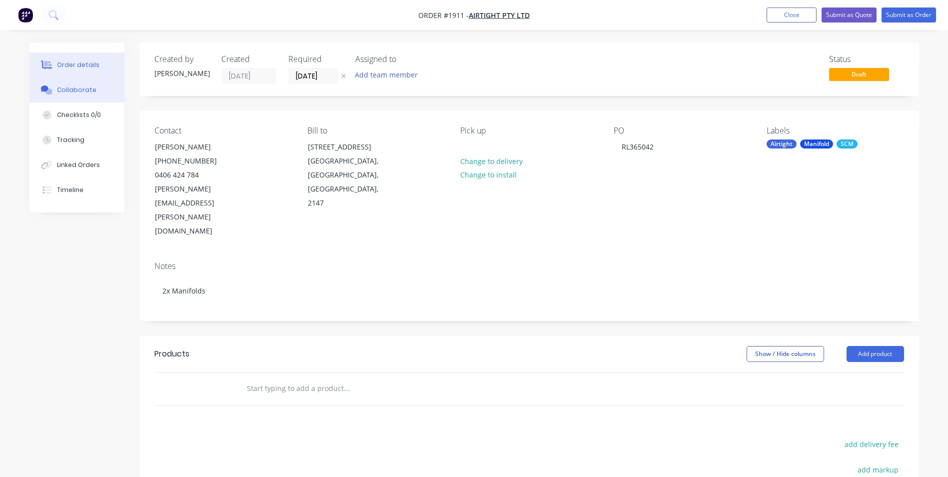
click at [68, 89] on div "Collaborate" at bounding box center [76, 89] width 39 height 9
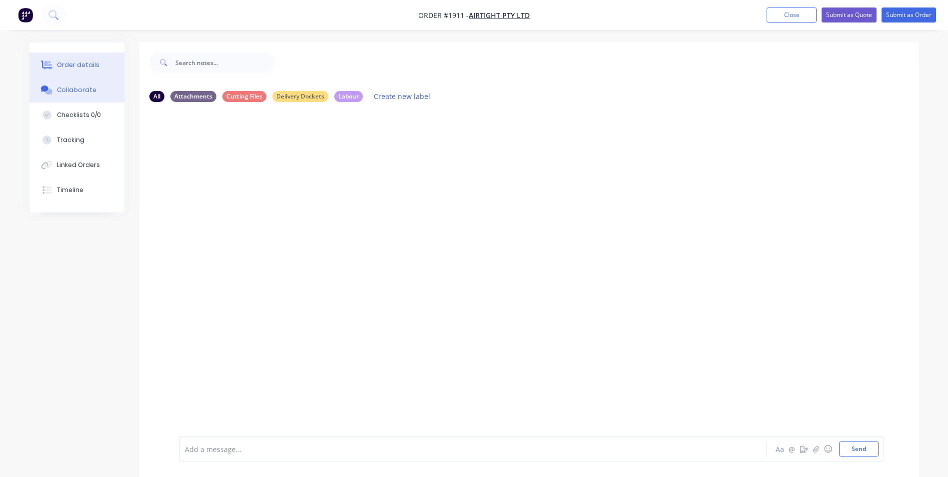
click at [98, 67] on button "Order details" at bounding box center [76, 64] width 95 height 25
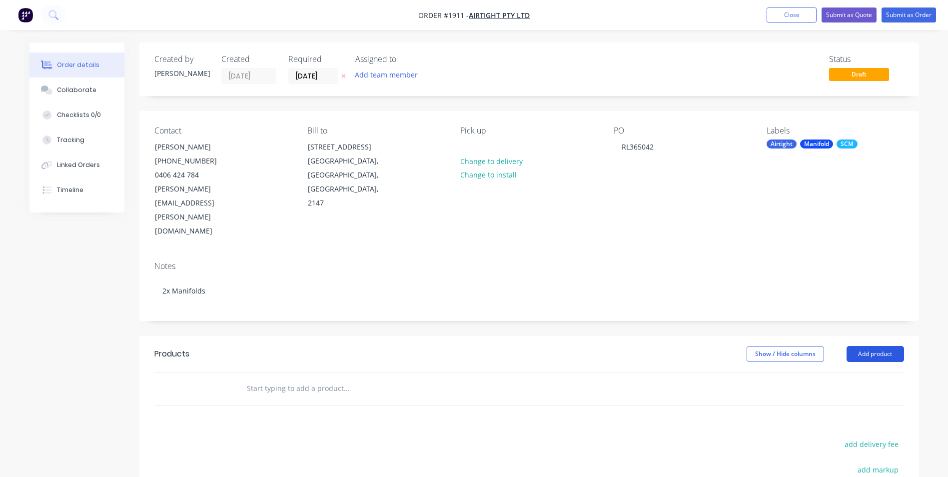
click at [865, 346] on button "Add product" at bounding box center [875, 354] width 57 height 16
click at [75, 85] on div "Collaborate" at bounding box center [76, 89] width 39 height 9
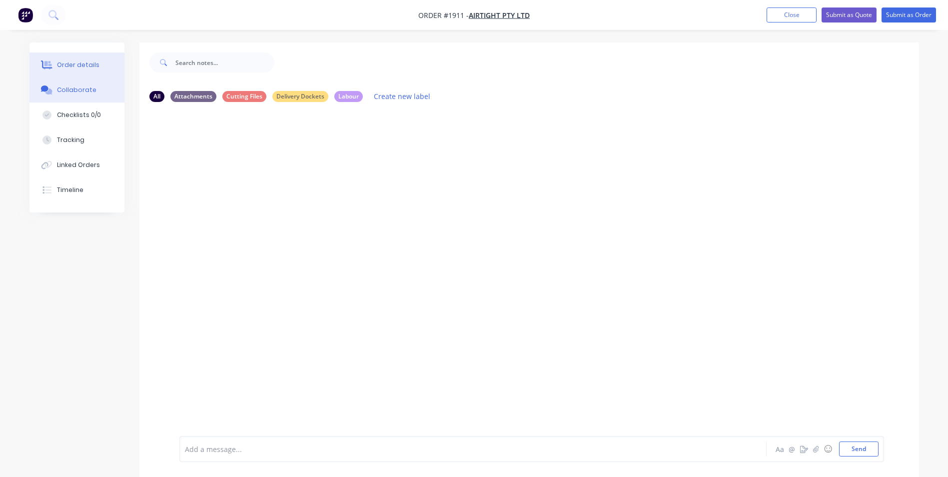
click at [63, 62] on div "Order details" at bounding box center [78, 64] width 42 height 9
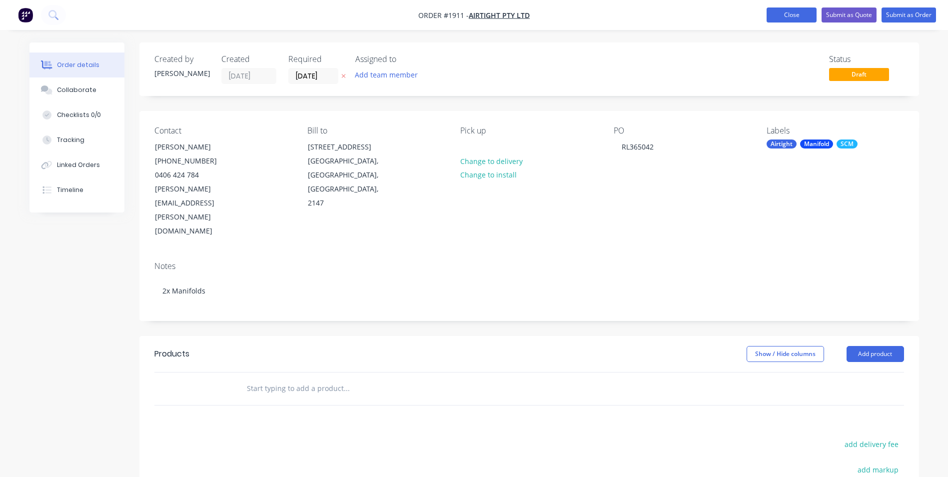
click at [782, 16] on button "Close" at bounding box center [792, 14] width 50 height 15
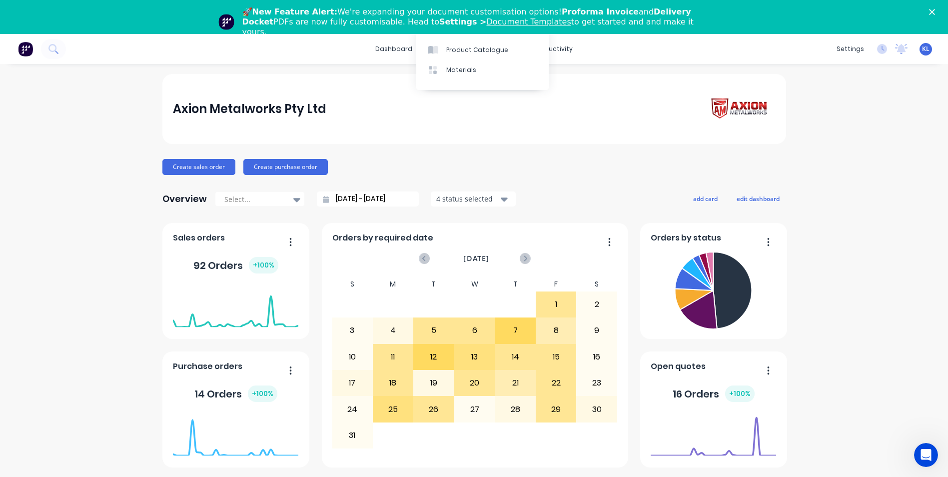
click at [442, 12] on div "🚀 New Feature Alert: We're expanding your document customisation options! Profo…" at bounding box center [478, 22] width 472 height 30
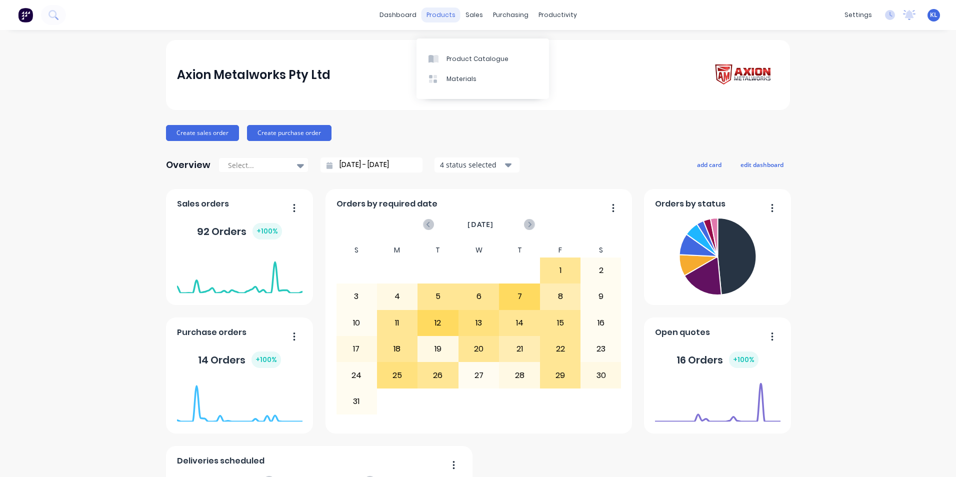
click at [446, 14] on div "products" at bounding box center [440, 14] width 39 height 15
click at [473, 62] on div "Product Catalogue" at bounding box center [477, 58] width 62 height 9
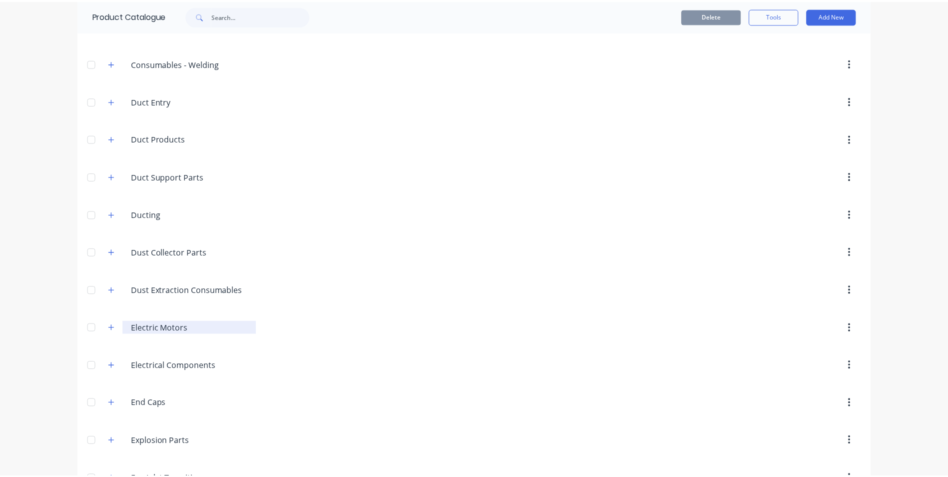
scroll to position [550, 0]
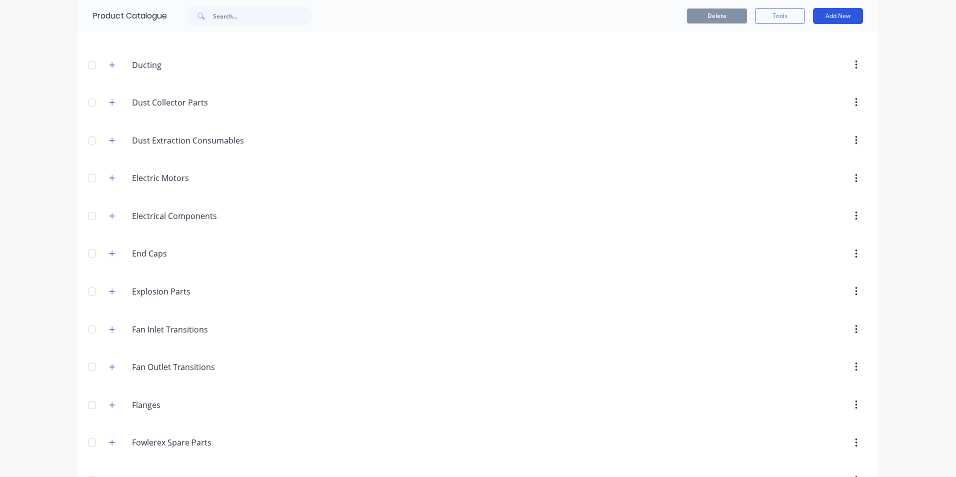
click at [855, 11] on button "Add New" at bounding box center [838, 16] width 50 height 16
click at [787, 82] on div "Product Kit" at bounding box center [815, 81] width 77 height 14
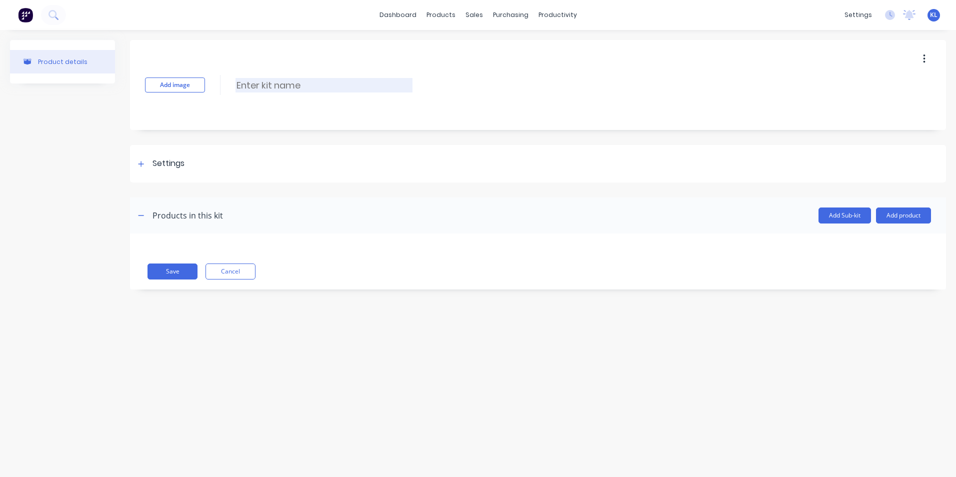
click at [254, 86] on input at bounding box center [323, 85] width 177 height 14
click at [288, 89] on input at bounding box center [323, 85] width 177 height 14
type input "Olimpic 300T-ER Infeed Manifold"
drag, startPoint x: 329, startPoint y: 143, endPoint x: 122, endPoint y: 163, distance: 208.4
click at [329, 142] on div "Add image Olimpic 300T-ER Infeed Manifold Olimpic 300T-ER Infeed Manifold Enter…" at bounding box center [538, 172] width 816 height 264
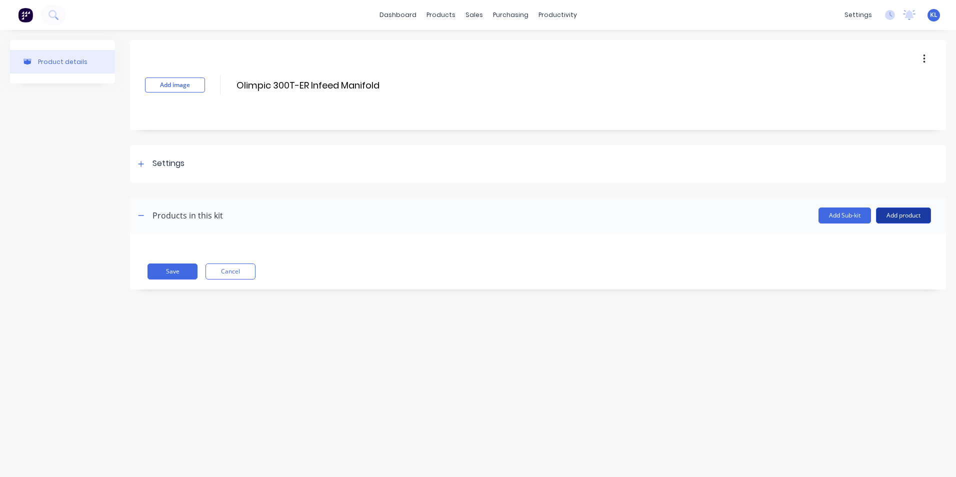
click at [904, 212] on button "Add product" at bounding box center [903, 215] width 55 height 16
click at [869, 240] on div "Product catalogue" at bounding box center [883, 241] width 77 height 14
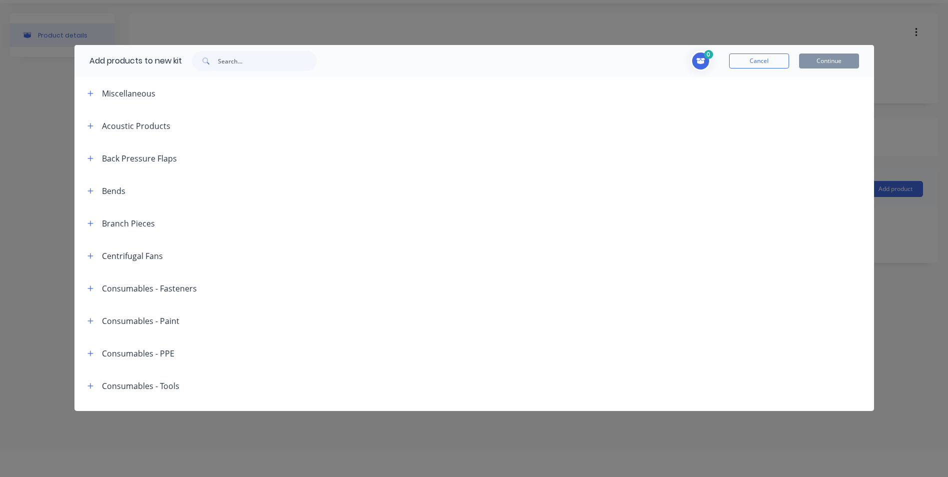
scroll to position [50, 0]
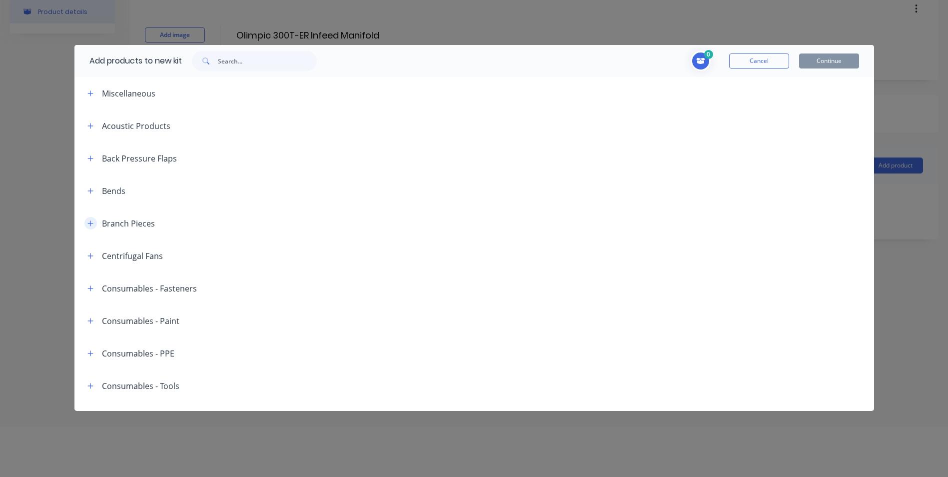
click at [92, 221] on icon "button" at bounding box center [90, 223] width 6 height 7
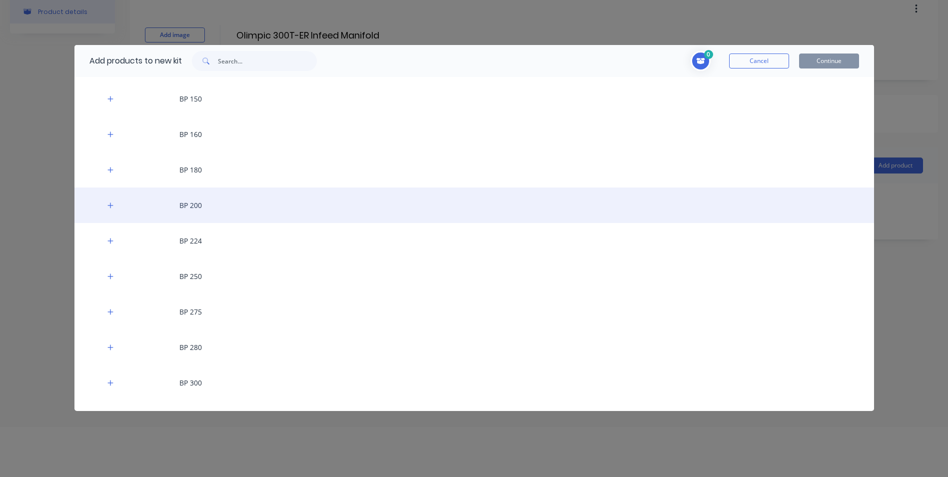
scroll to position [350, 0]
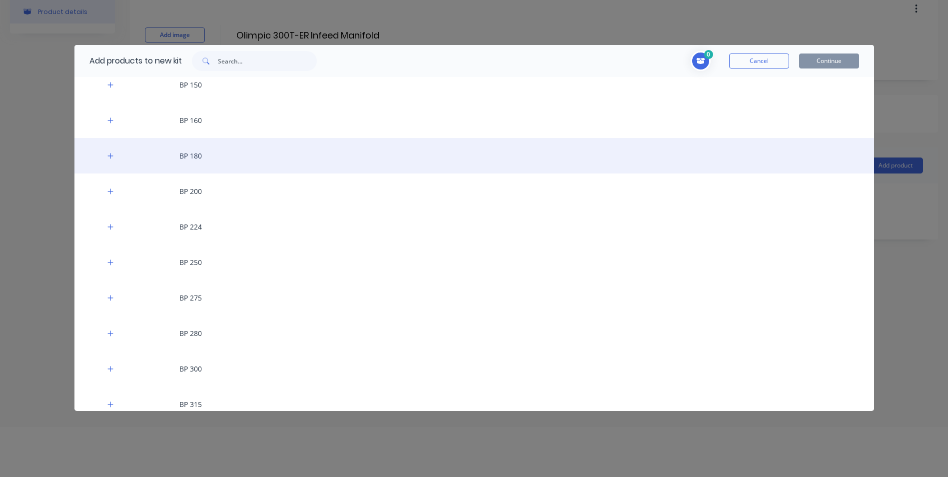
click at [199, 163] on div "BP 180" at bounding box center [474, 155] width 800 height 35
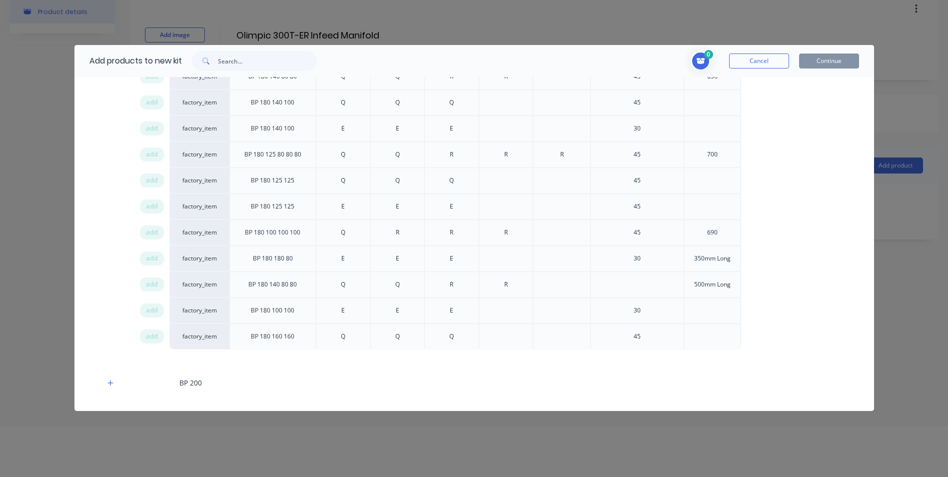
scroll to position [750, 0]
drag, startPoint x: 730, startPoint y: 306, endPoint x: 692, endPoint y: 310, distance: 38.7
click at [692, 310] on div "500mm Long" at bounding box center [712, 308] width 52 height 25
click at [691, 309] on div "500mm Long" at bounding box center [712, 308] width 52 height 25
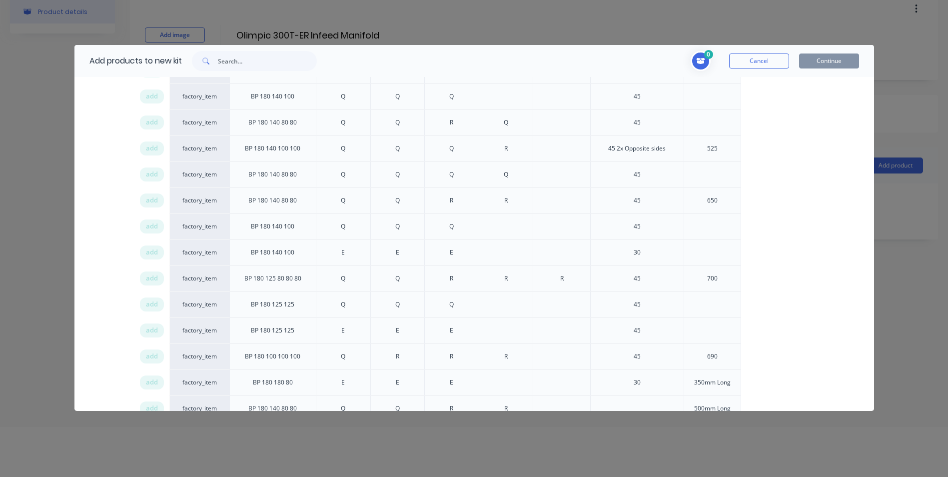
scroll to position [800, 0]
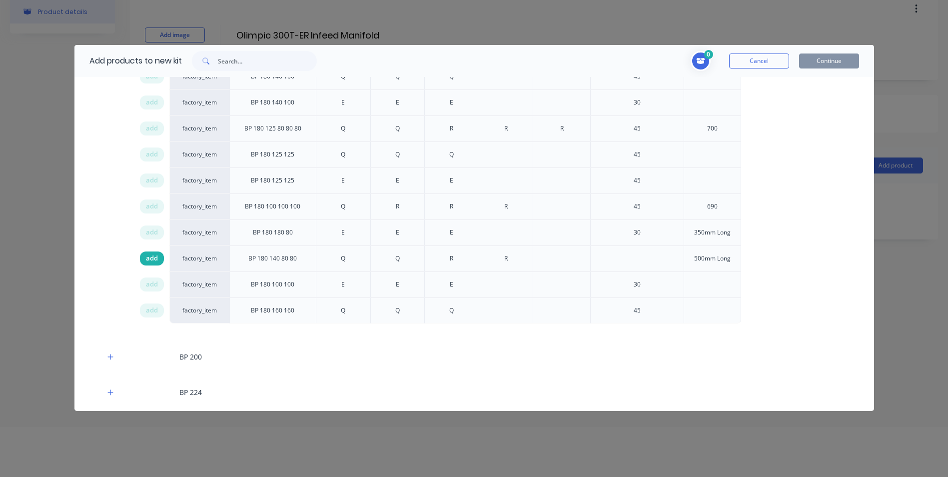
click at [152, 255] on span "add" at bounding box center [152, 258] width 12 height 10
click at [760, 56] on button "Cancel" at bounding box center [759, 60] width 60 height 15
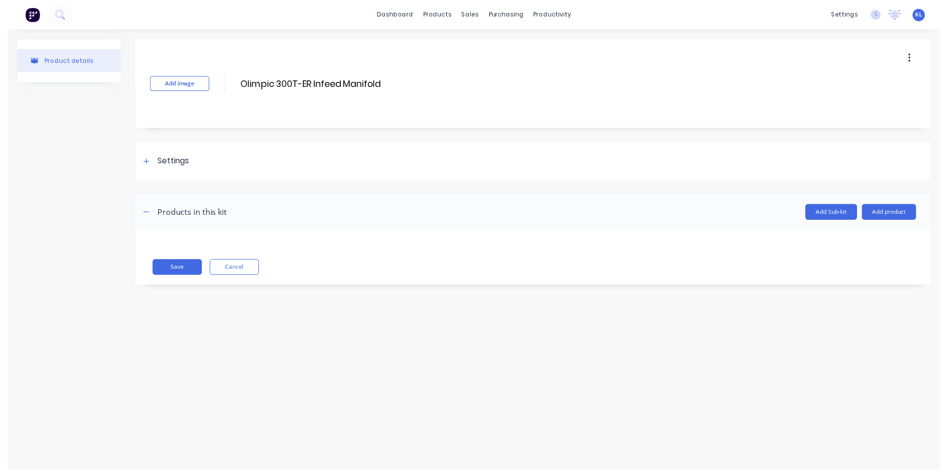
scroll to position [0, 0]
click at [141, 214] on icon "button" at bounding box center [141, 215] width 6 height 7
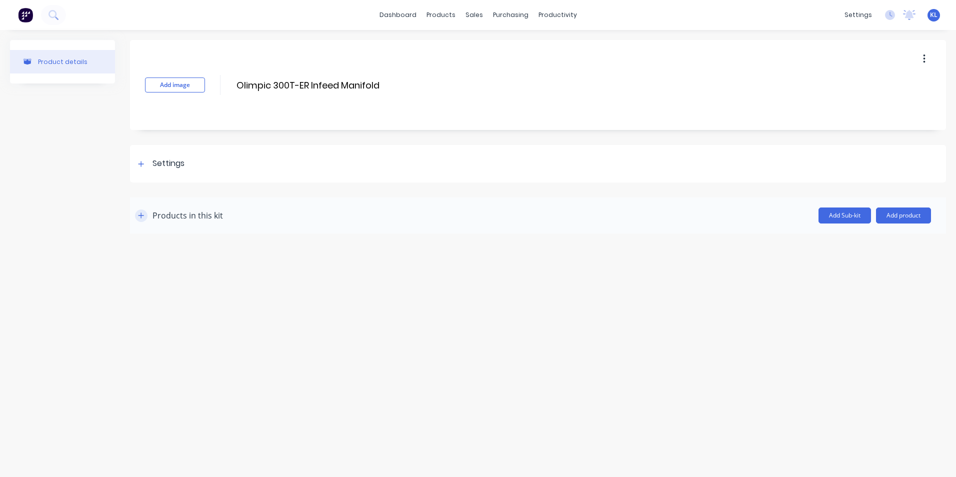
click at [141, 214] on icon "button" at bounding box center [140, 214] width 5 height 5
click at [555, 17] on div "productivity" at bounding box center [557, 14] width 48 height 15
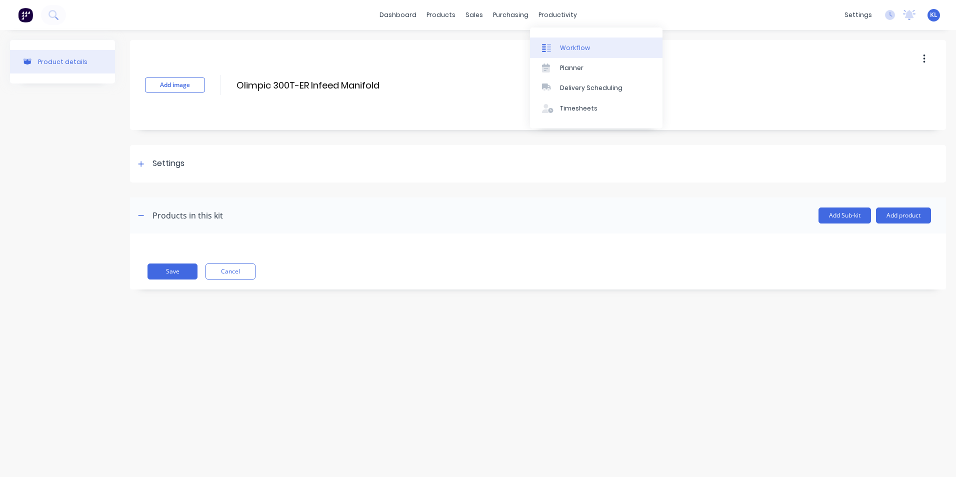
click at [577, 40] on link "Workflow" at bounding box center [596, 47] width 132 height 20
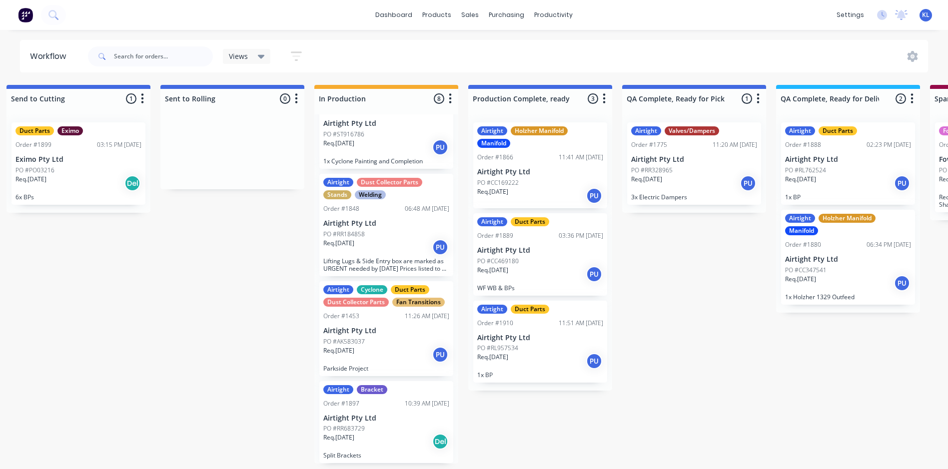
scroll to position [2, 323]
click at [380, 439] on div "Req. 21/08/25 Del" at bounding box center [386, 441] width 126 height 17
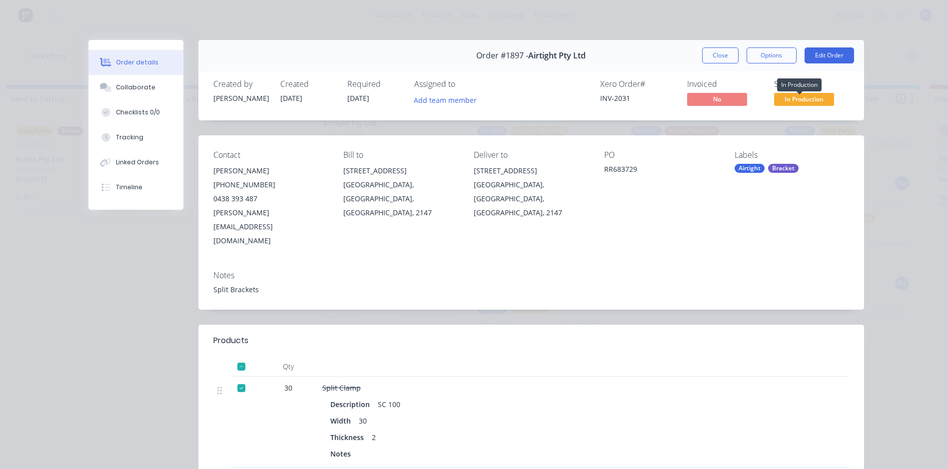
click at [810, 95] on span "In Production" at bounding box center [804, 99] width 60 height 12
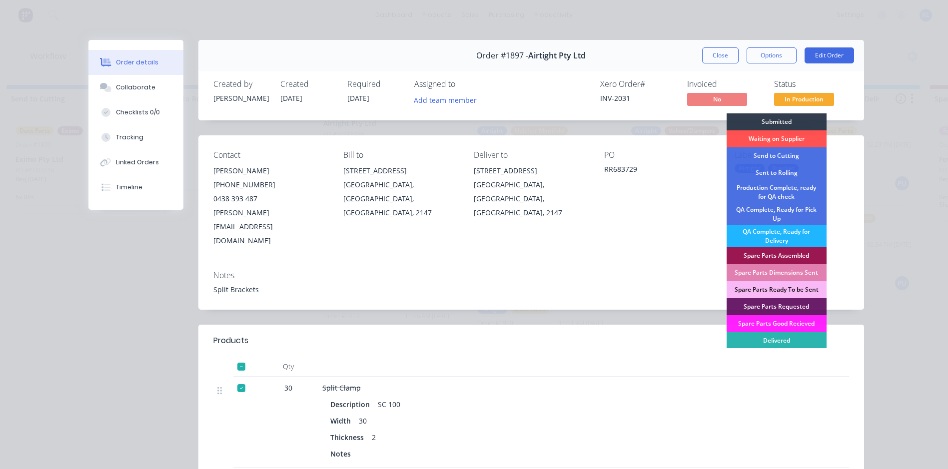
click at [789, 234] on div "QA Complete, Ready for Delivery" at bounding box center [777, 236] width 100 height 22
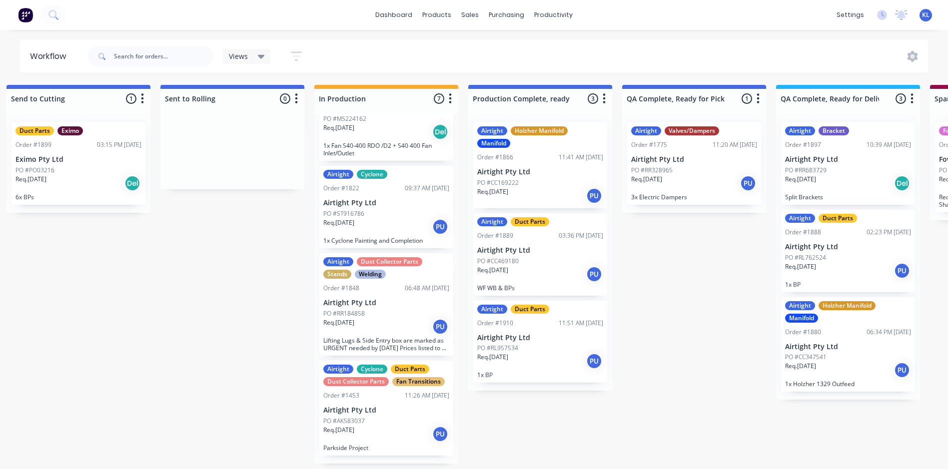
scroll to position [313, 0]
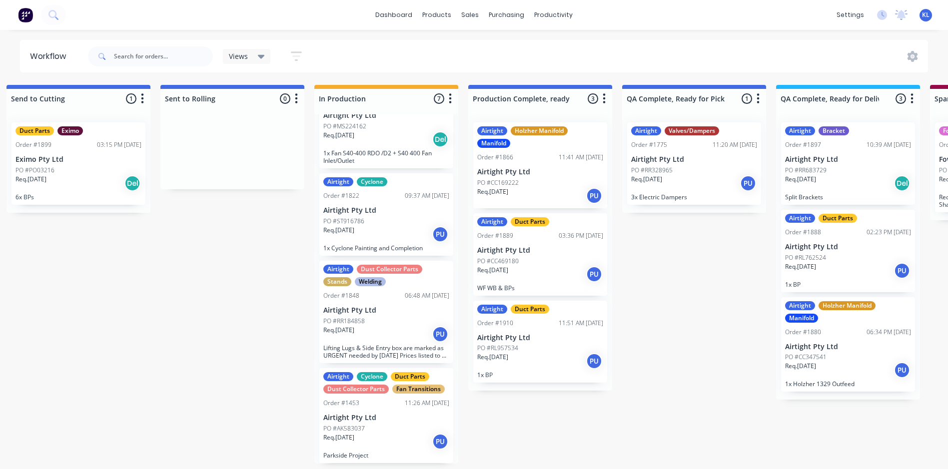
click at [838, 166] on div "PO #RR683729" at bounding box center [848, 170] width 126 height 9
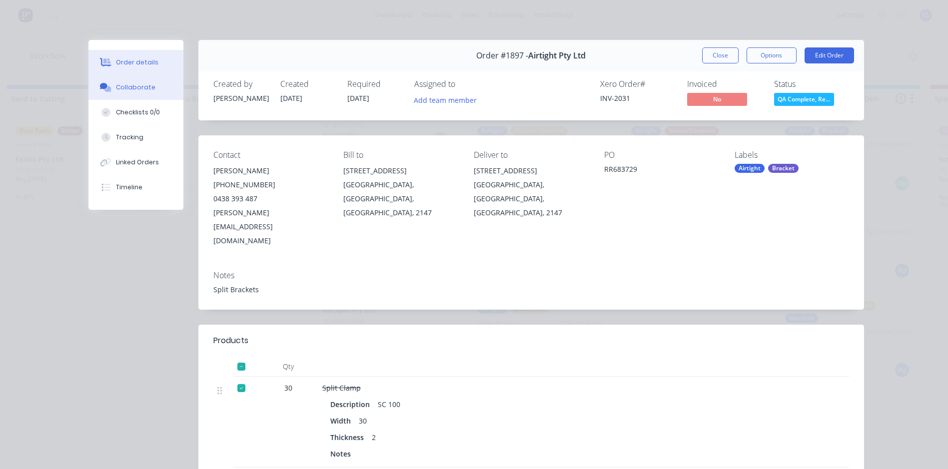
click at [136, 84] on div "Collaborate" at bounding box center [135, 87] width 39 height 9
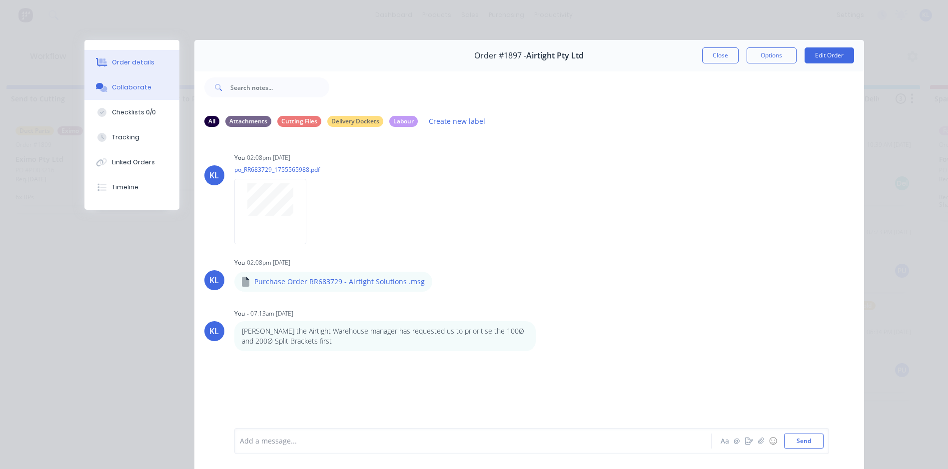
click at [126, 59] on div "Order details" at bounding box center [133, 62] width 42 height 9
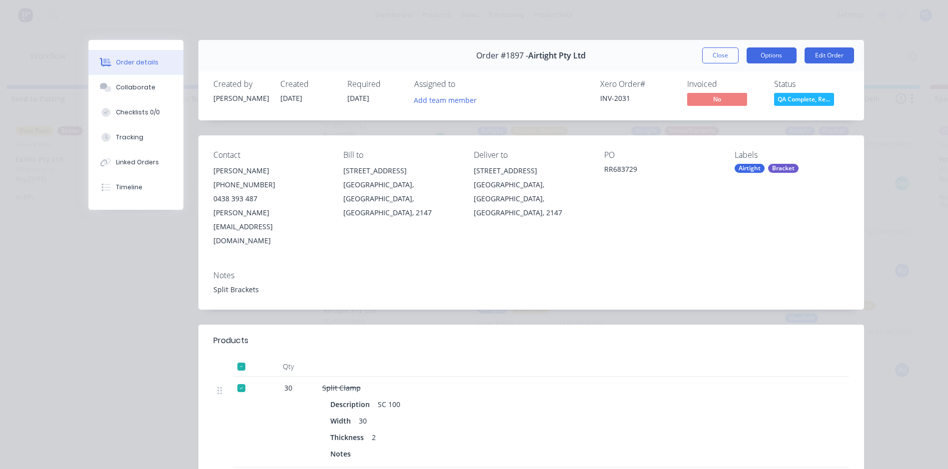
click at [779, 55] on button "Options" at bounding box center [772, 55] width 50 height 16
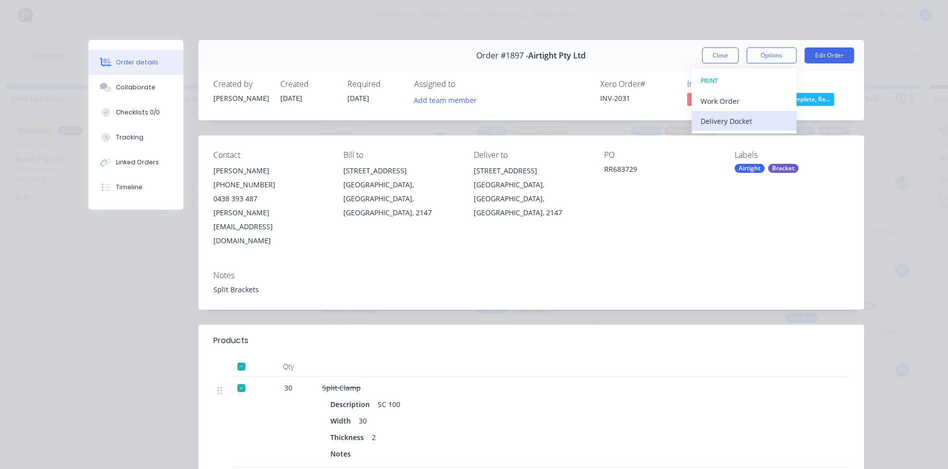
click at [734, 120] on div "Delivery Docket" at bounding box center [744, 121] width 87 height 14
click at [738, 121] on div "Standard" at bounding box center [744, 121] width 87 height 14
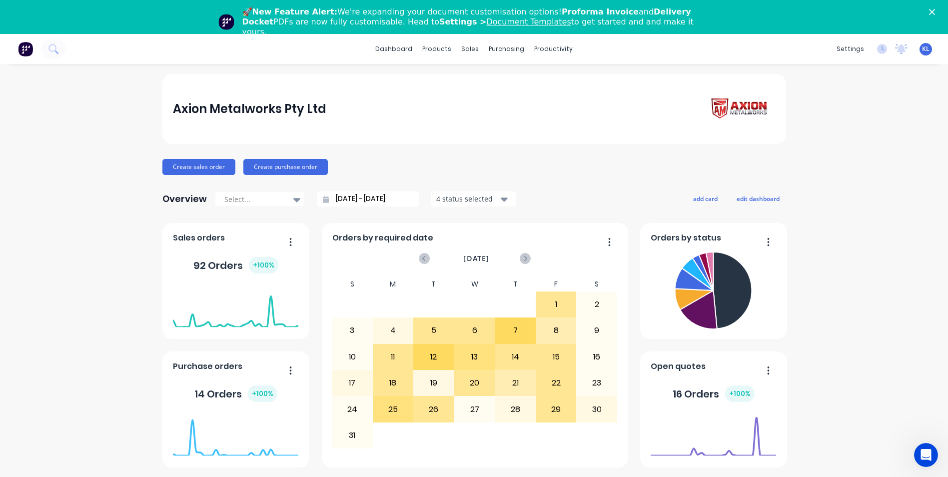
click at [935, 10] on icon "Close" at bounding box center [932, 12] width 6 height 6
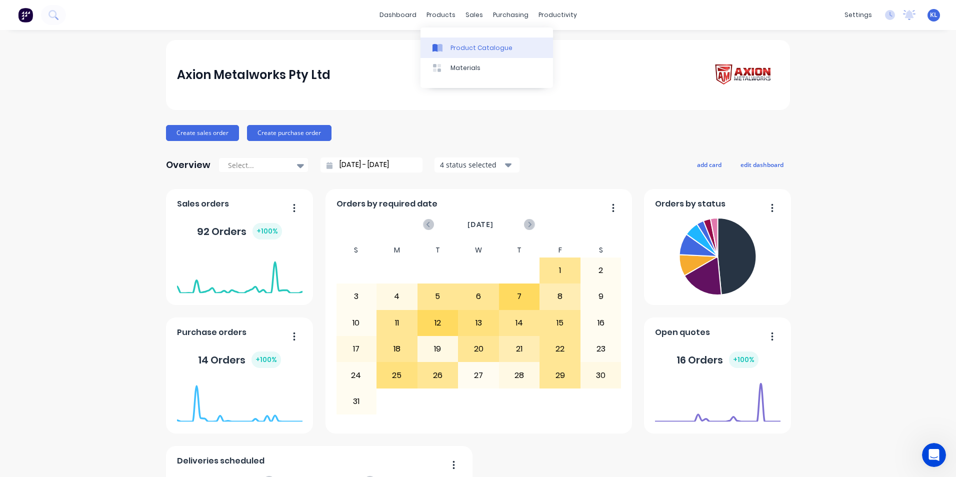
click at [468, 40] on link "Product Catalogue" at bounding box center [486, 47] width 132 height 20
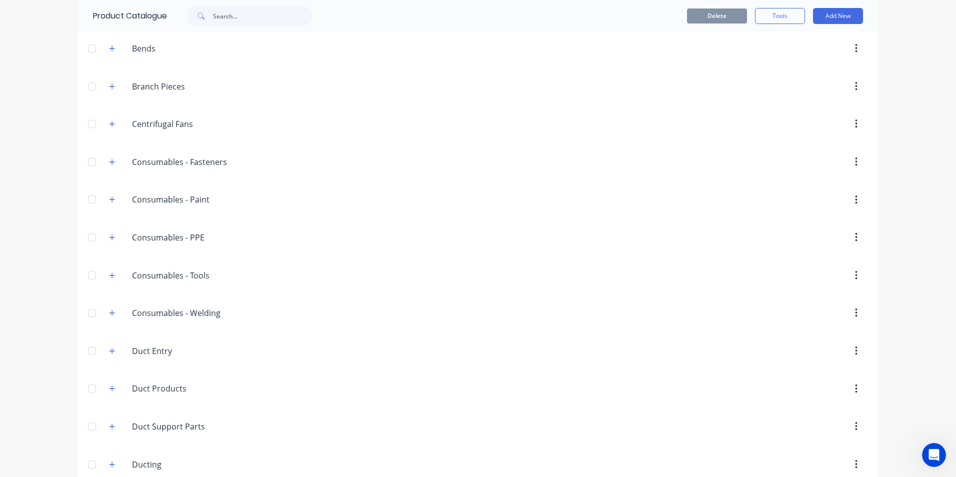
scroll to position [150, 0]
click at [109, 88] on icon "button" at bounding box center [112, 86] width 6 height 7
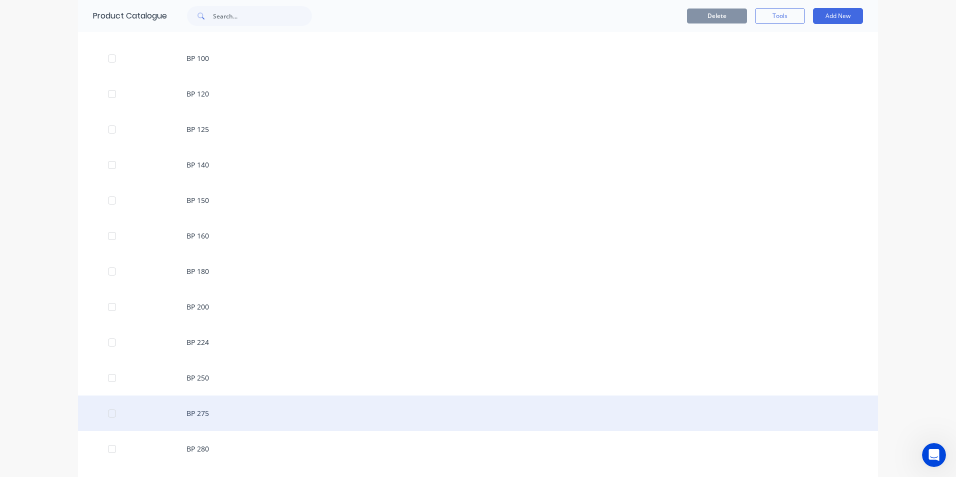
scroll to position [250, 0]
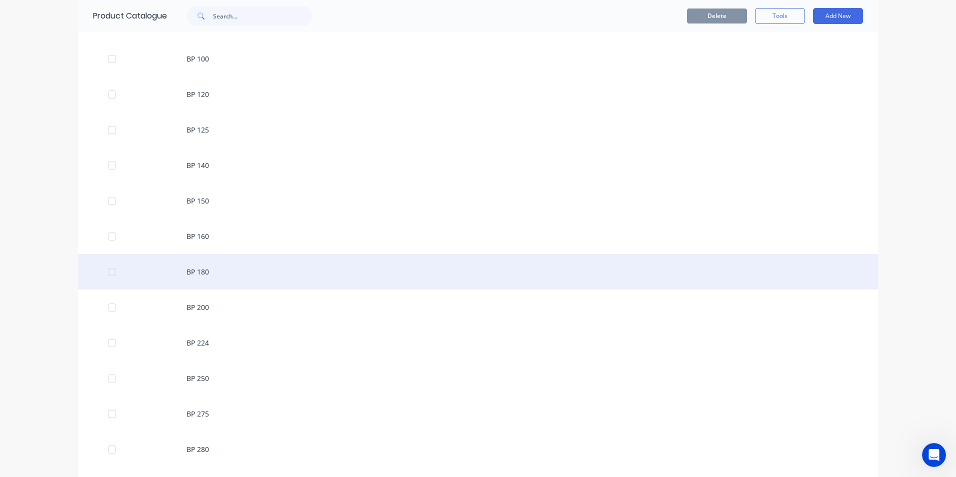
click at [212, 274] on div "BP 180" at bounding box center [478, 271] width 800 height 35
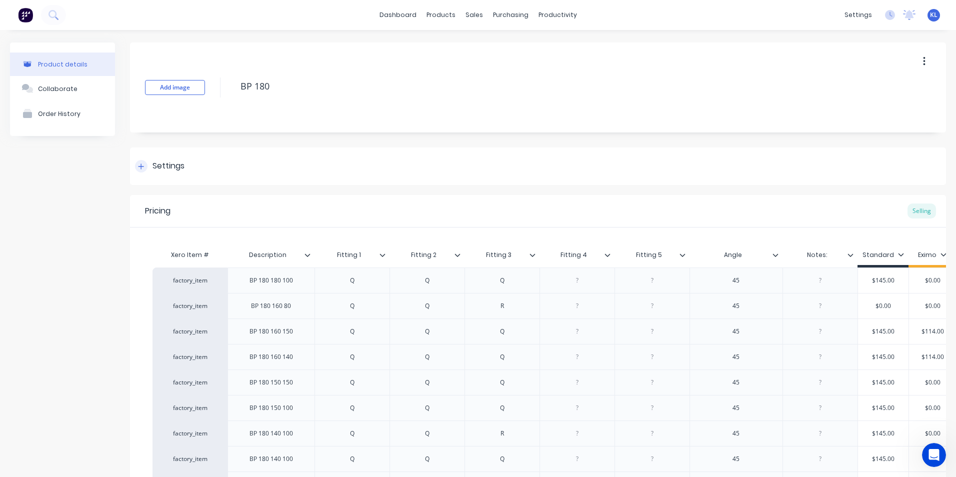
type textarea "x"
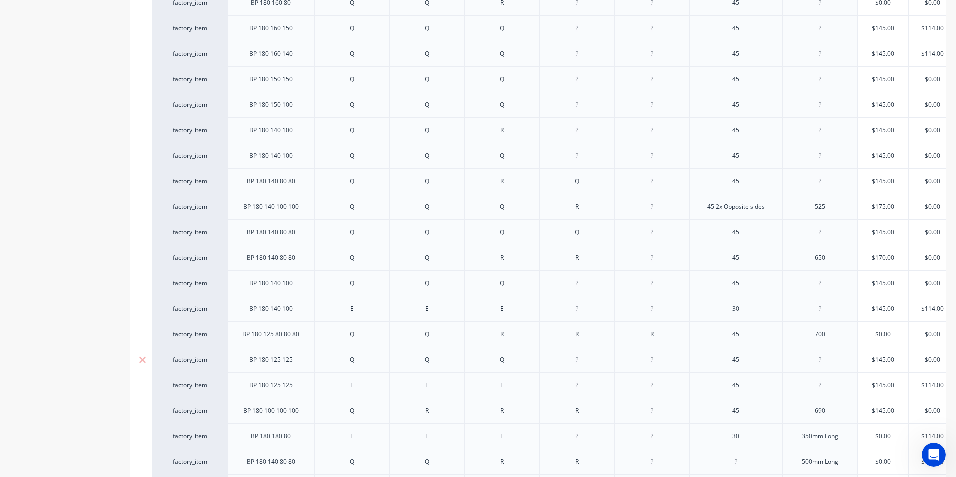
scroll to position [458, 0]
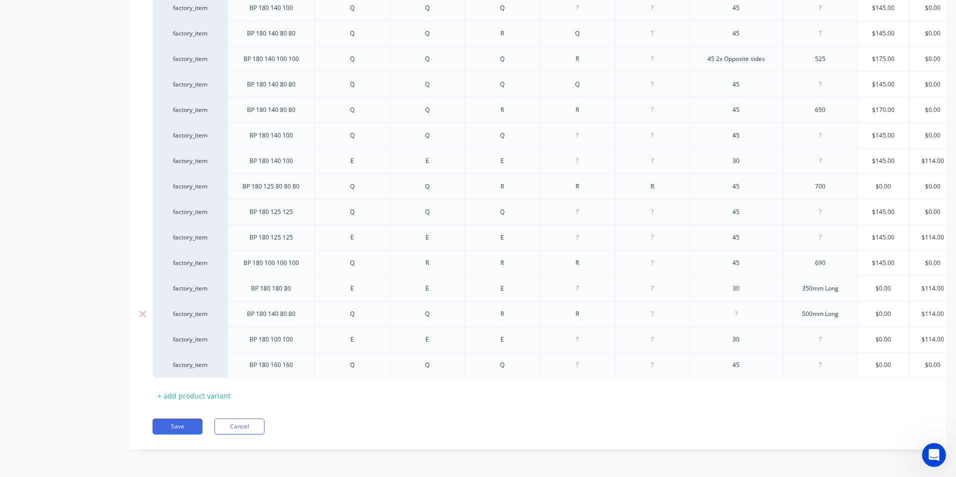
click at [743, 307] on div at bounding box center [736, 313] width 50 height 13
type textarea "x"
drag, startPoint x: 680, startPoint y: 395, endPoint x: 731, endPoint y: 395, distance: 51.0
click at [731, 395] on div "Xero Item # Description Fitting 1 Fitting 2 Fitting 3 Fitting 4 Fitting 5 Angle…" at bounding box center [537, 98] width 771 height 609
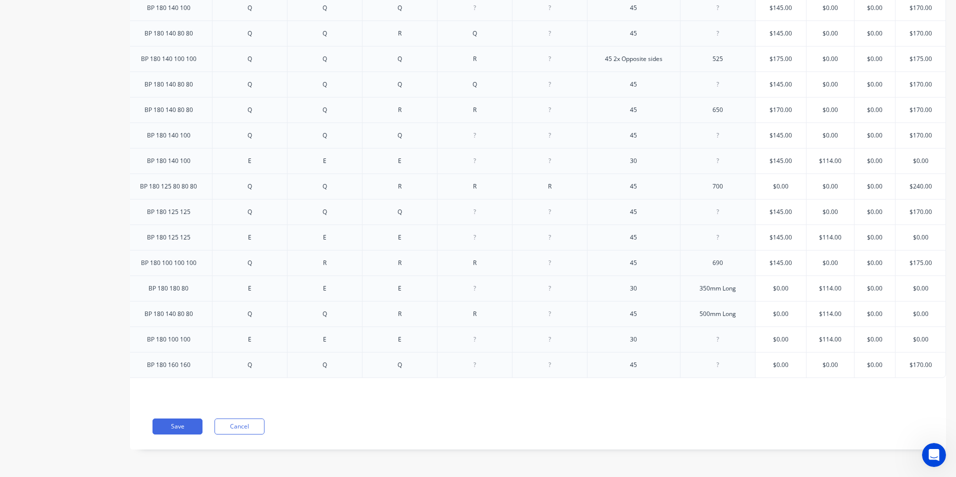
type input "$0.00"
click at [926, 309] on input "$0.00" at bounding box center [920, 313] width 50 height 9
drag, startPoint x: 928, startPoint y: 305, endPoint x: 912, endPoint y: 306, distance: 16.5
drag, startPoint x: 912, startPoint y: 306, endPoint x: 880, endPoint y: 406, distance: 105.3
click at [880, 406] on div "Pricing Selling Xero Item # Description Fitting 1 Fitting 2 Fitting 3 Fitting 4…" at bounding box center [538, 96] width 816 height 705
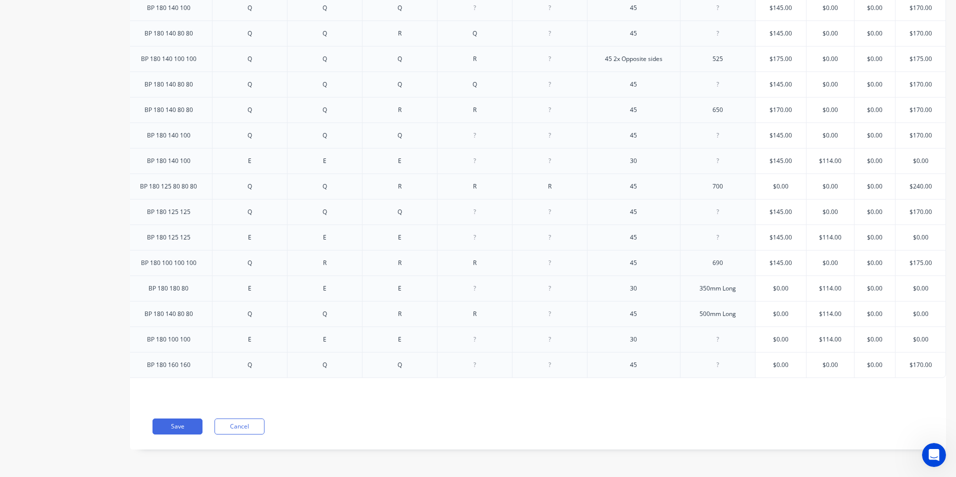
drag, startPoint x: 926, startPoint y: 306, endPoint x: 902, endPoint y: 305, distance: 24.0
click at [902, 309] on input "$0.00" at bounding box center [920, 313] width 50 height 9
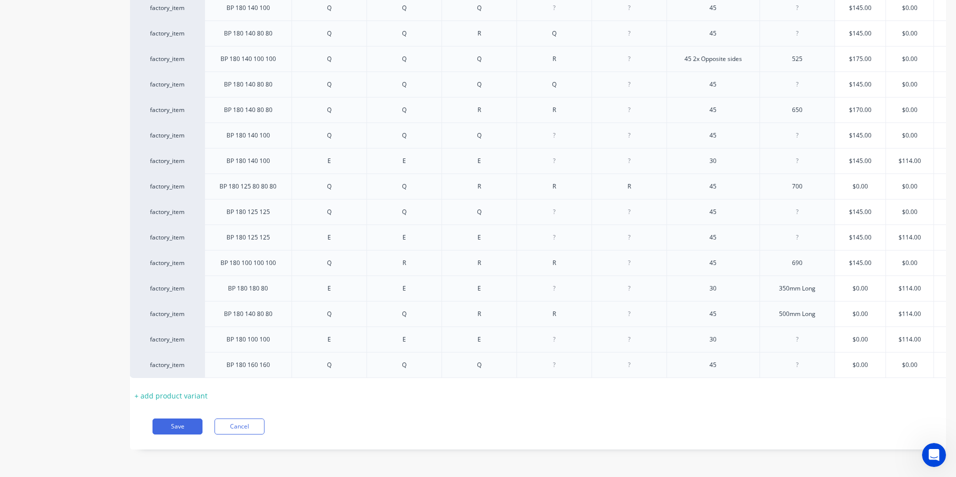
scroll to position [0, 21]
